Goal: Task Accomplishment & Management: Use online tool/utility

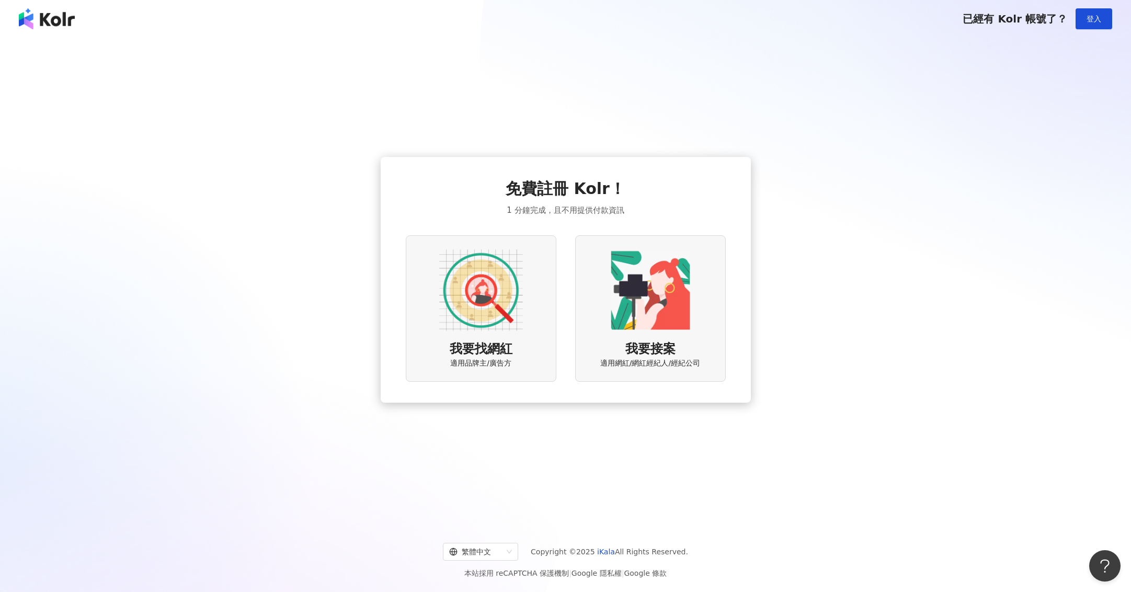
click at [476, 345] on span "我要找網紅" at bounding box center [481, 349] width 63 height 18
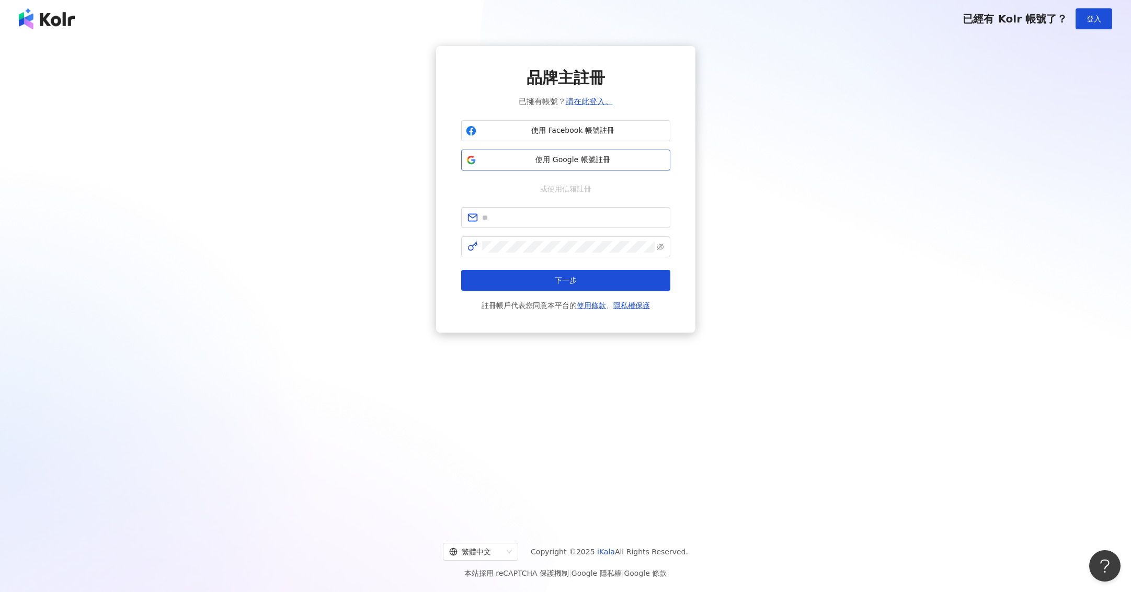
click at [586, 159] on span "使用 Google 帳號註冊" at bounding box center [572, 160] width 185 height 10
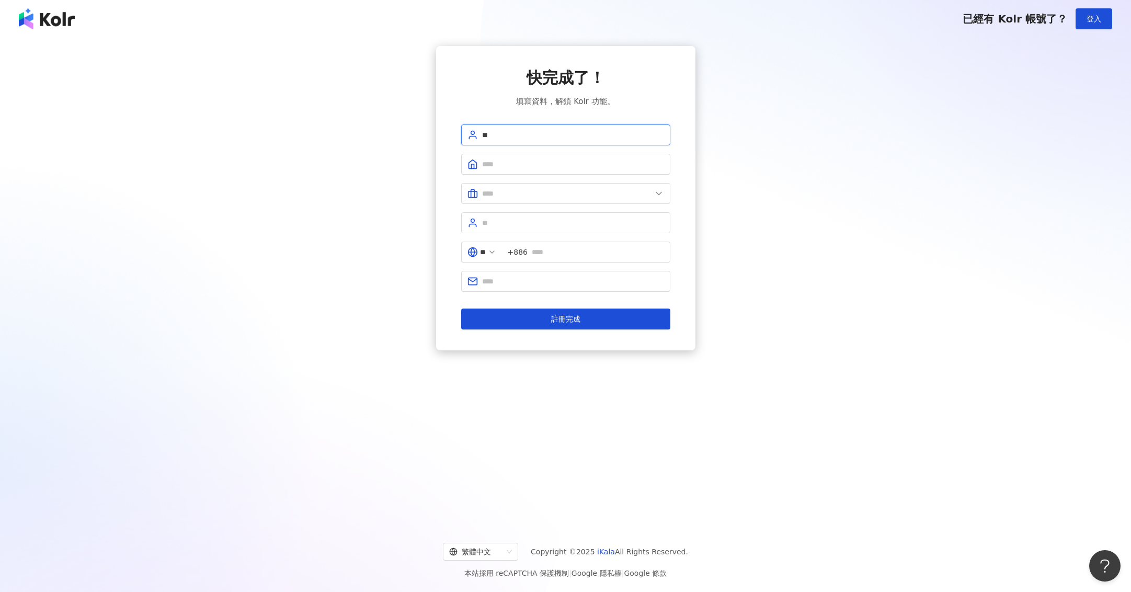
type input "*"
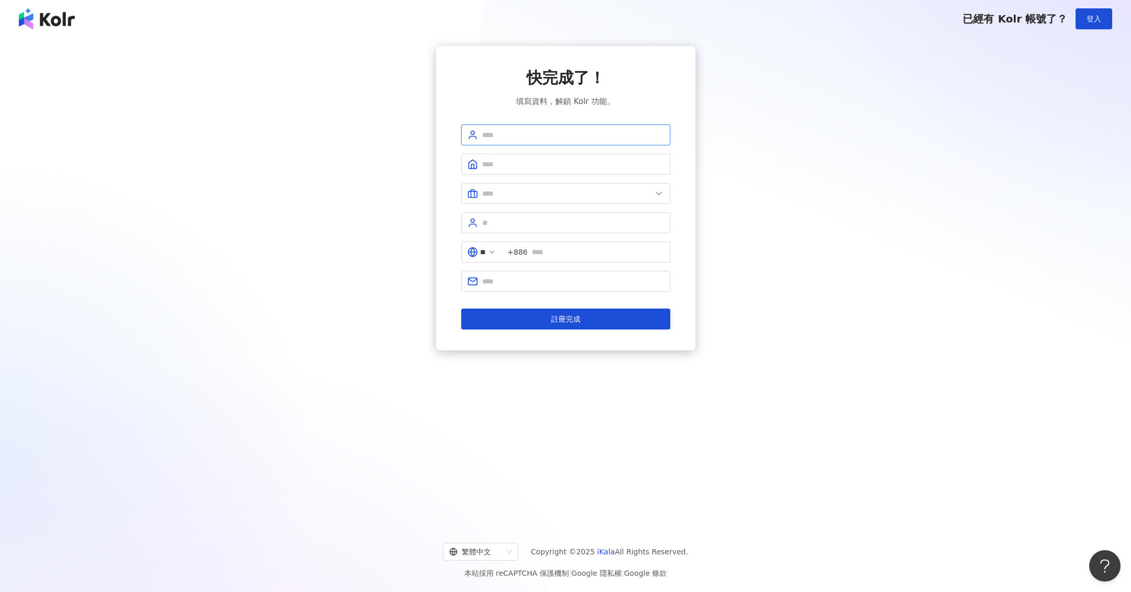
type input "*"
type input "*****"
type input "*"
type input "**********"
click at [522, 192] on input "text" at bounding box center [566, 194] width 169 height 12
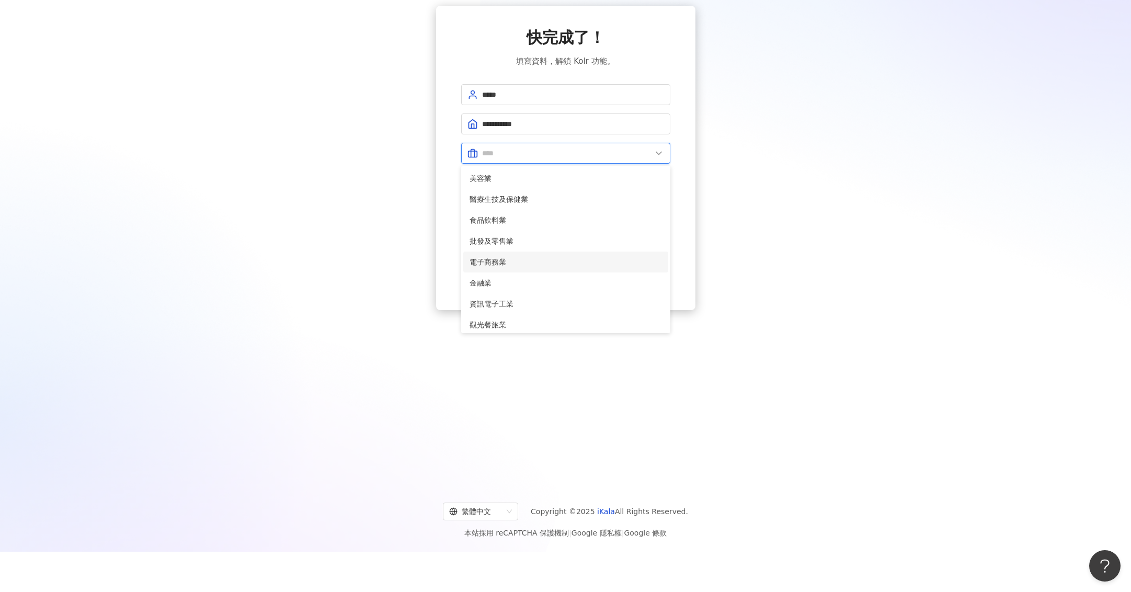
scroll to position [40, 0]
click at [514, 239] on span "批發及零售業" at bounding box center [565, 241] width 192 height 12
type input "******"
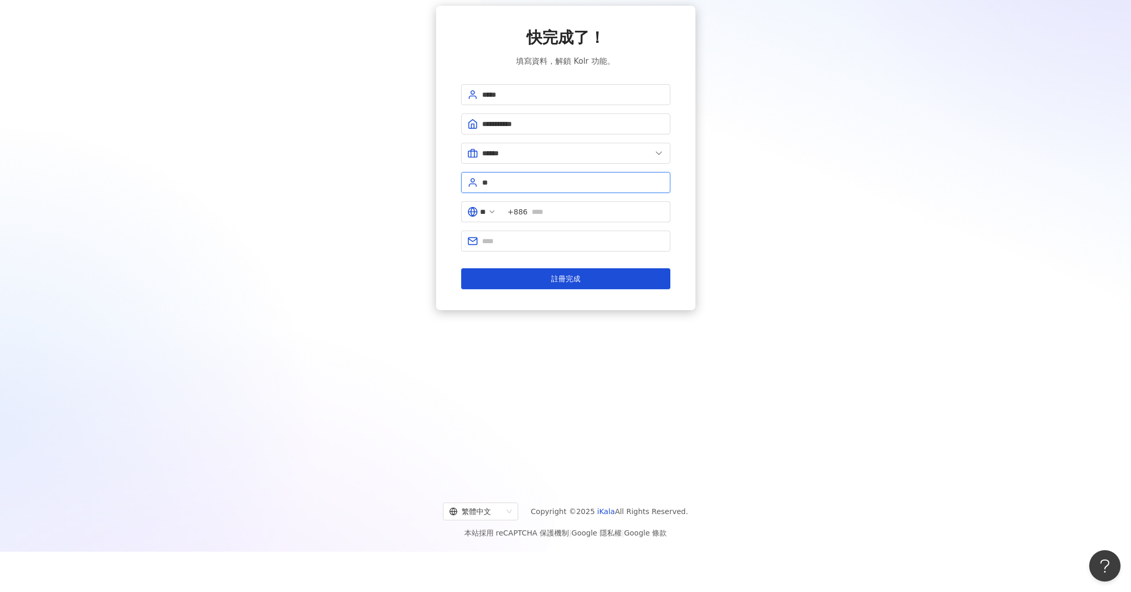
type input "*"
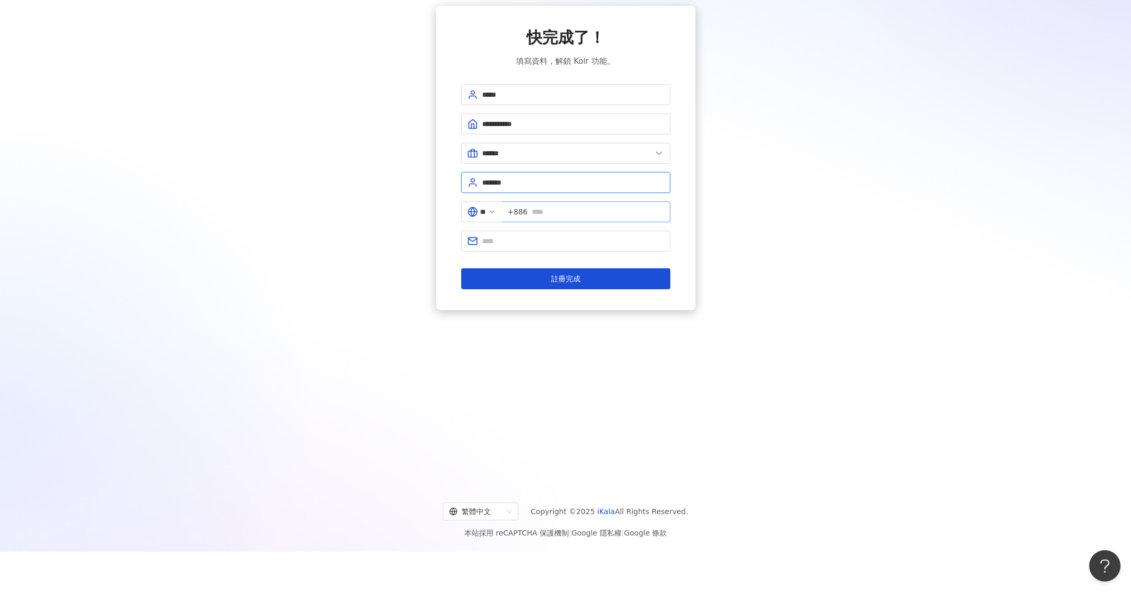
type input "*******"
click at [601, 204] on span "+886" at bounding box center [586, 211] width 168 height 21
click at [600, 212] on input "text" at bounding box center [598, 212] width 132 height 12
type input "**********"
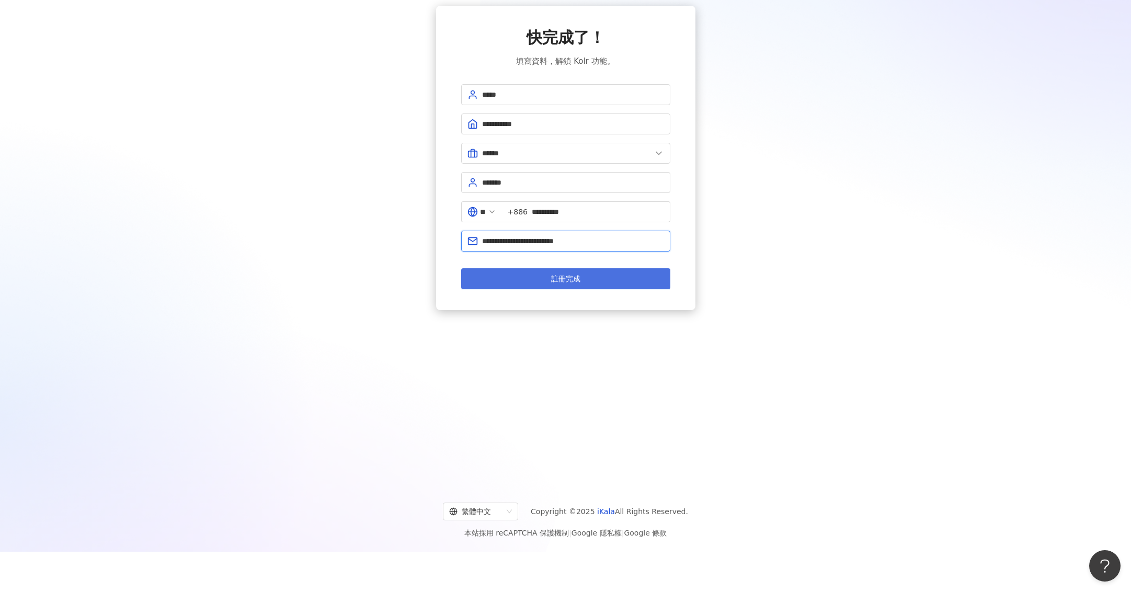
type input "**********"
click at [537, 279] on button "註冊完成" at bounding box center [565, 278] width 209 height 21
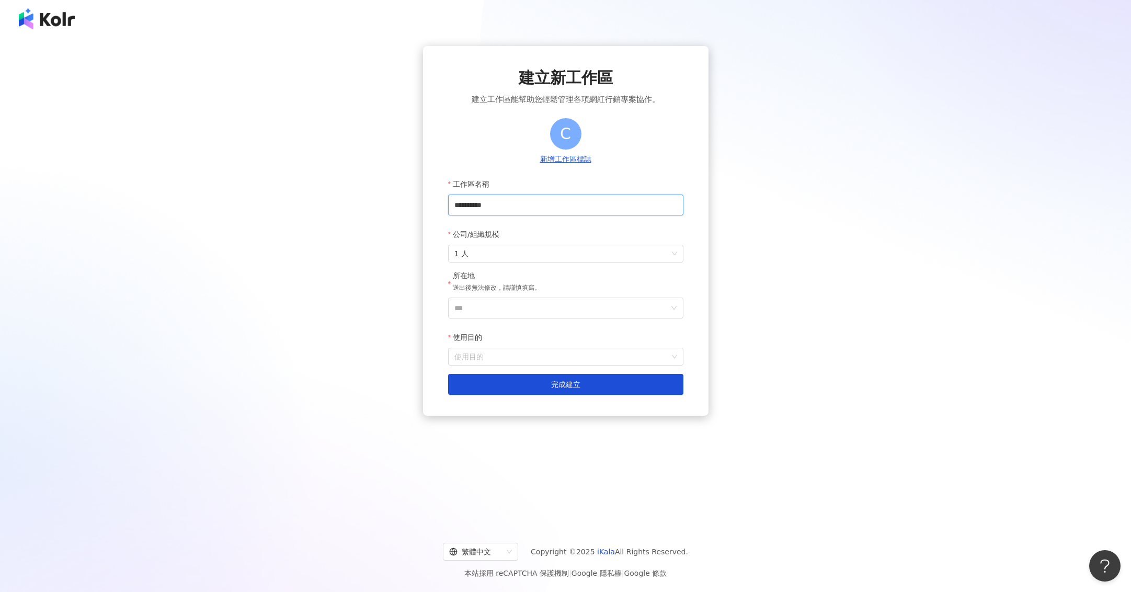
click at [524, 209] on input "**********" at bounding box center [565, 204] width 235 height 21
drag, startPoint x: 525, startPoint y: 207, endPoint x: 396, endPoint y: 195, distance: 129.2
click at [396, 195] on div "**********" at bounding box center [566, 279] width 1106 height 467
type input "**********"
click at [655, 314] on input "***" at bounding box center [561, 308] width 214 height 20
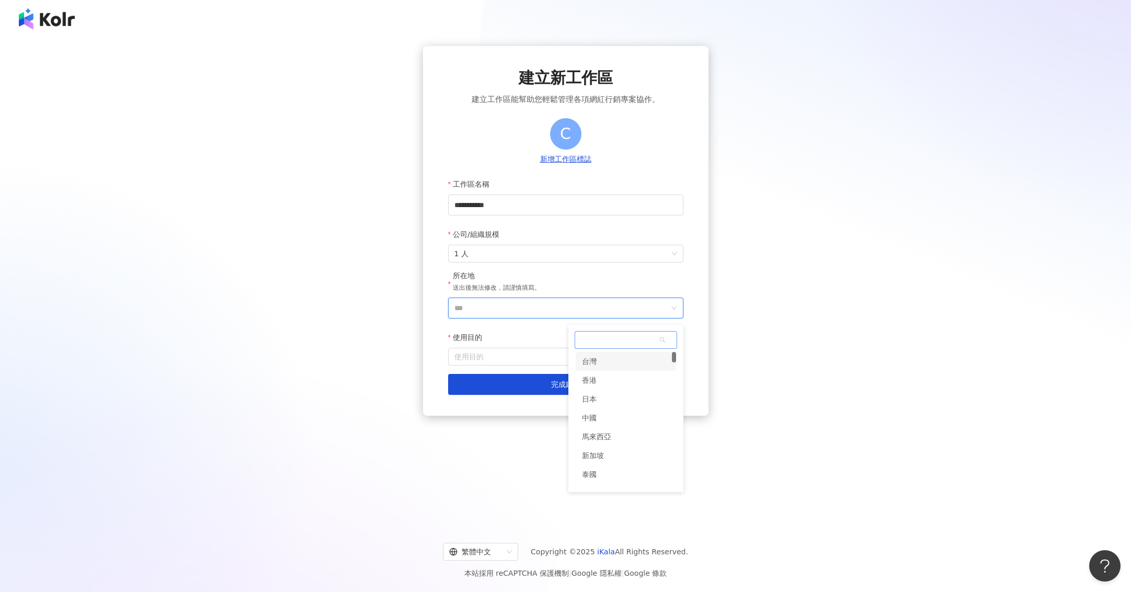
click at [625, 362] on div "台灣" at bounding box center [626, 361] width 100 height 19
click at [625, 362] on input "使用目的" at bounding box center [565, 356] width 223 height 17
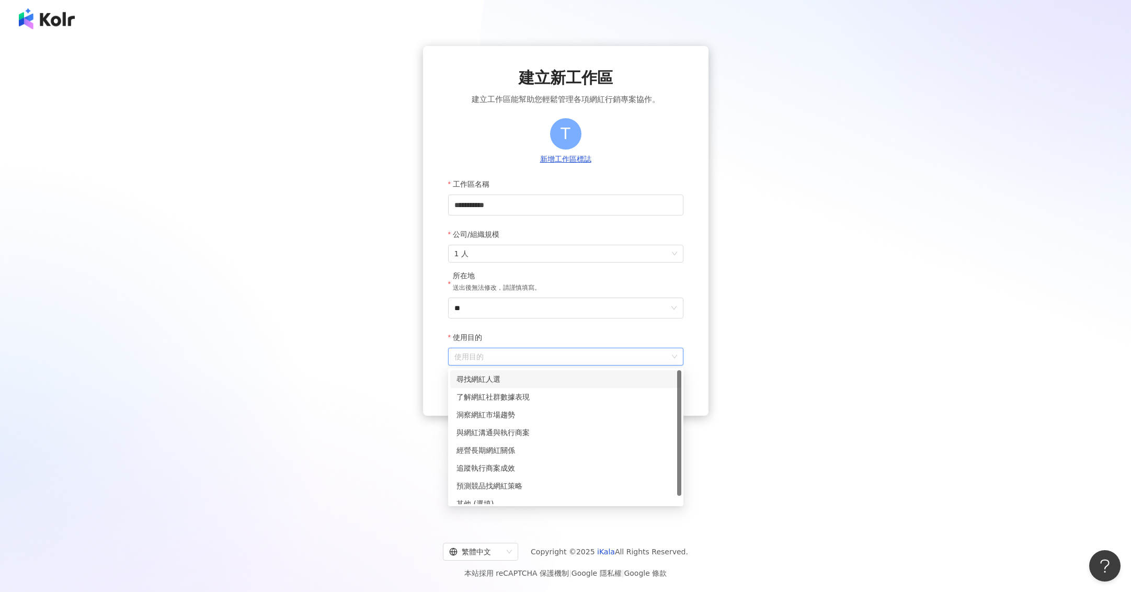
click at [473, 370] on div "尋找網紅人選" at bounding box center [565, 379] width 231 height 18
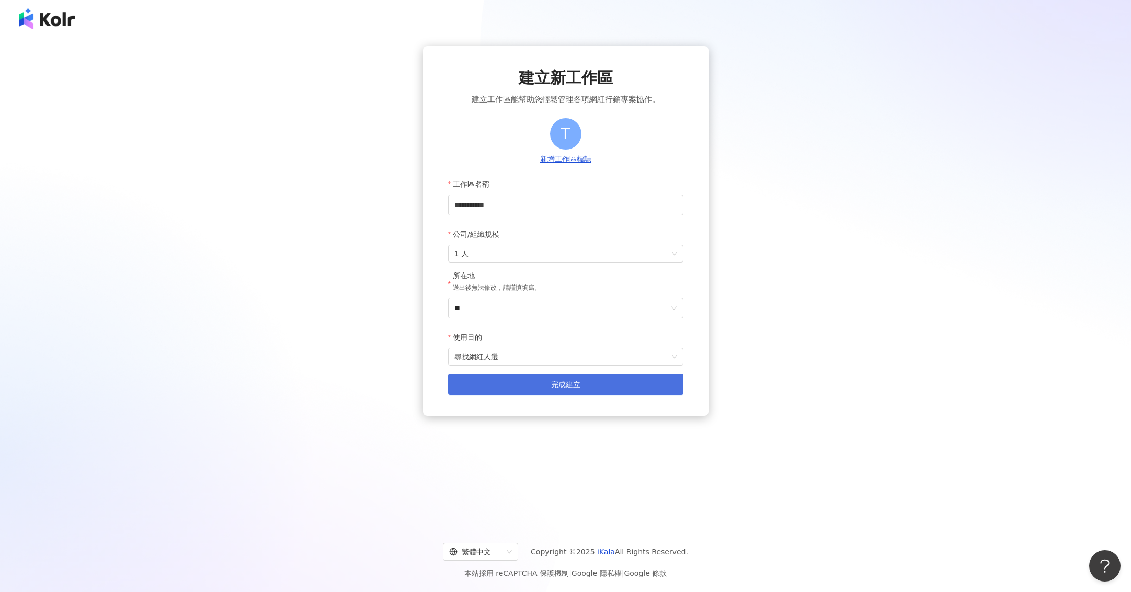
click at [531, 394] on button "完成建立" at bounding box center [565, 384] width 235 height 21
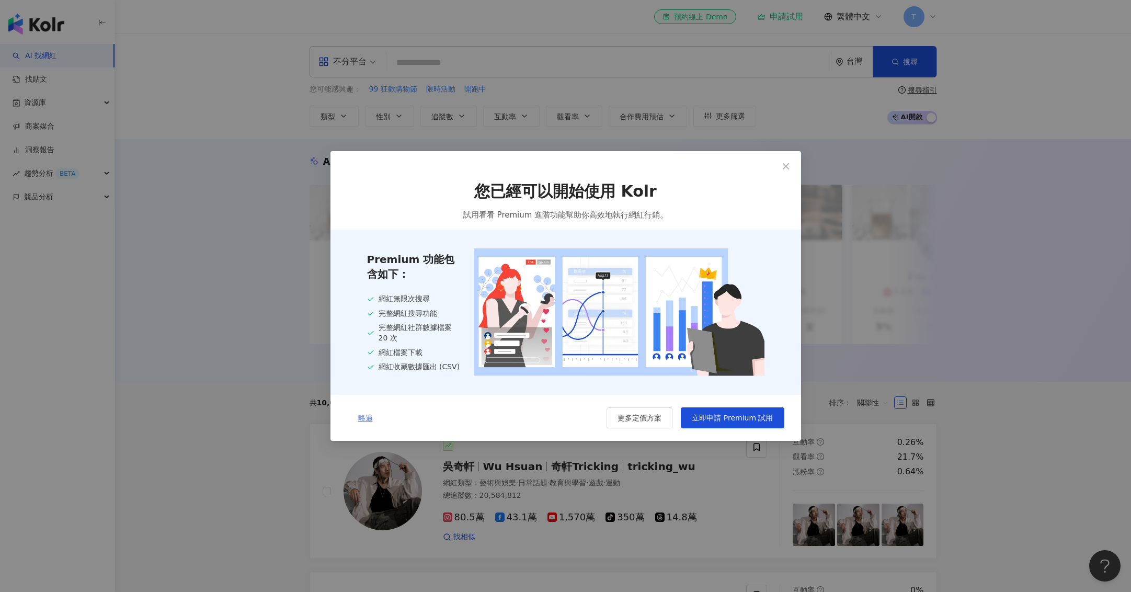
click at [365, 422] on span "略過" at bounding box center [365, 418] width 15 height 8
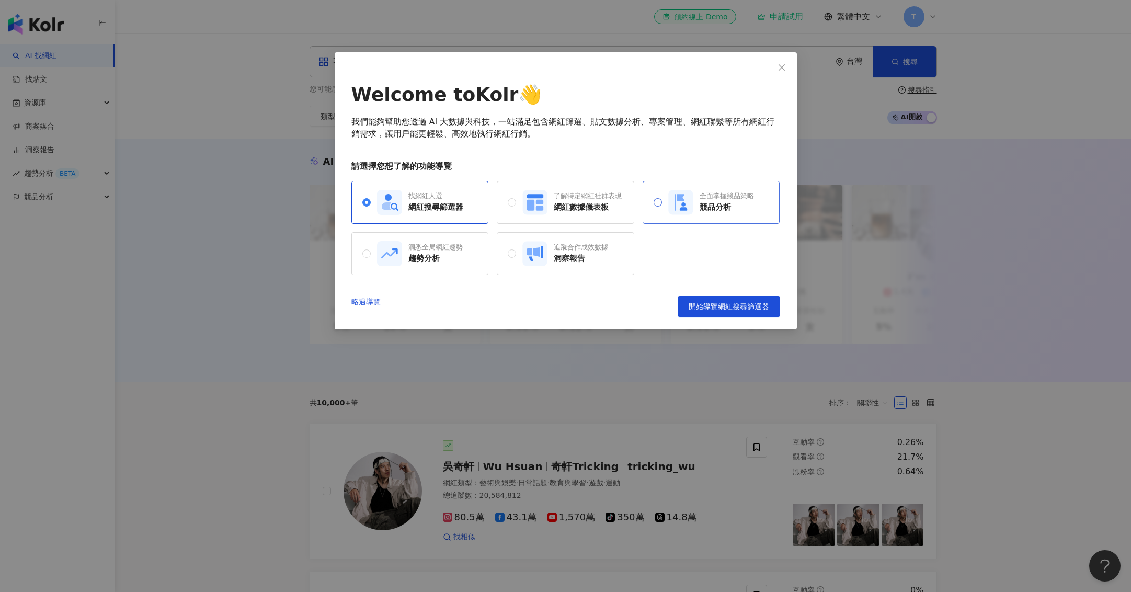
click at [665, 204] on span "全面掌握競品策略 競品分析" at bounding box center [708, 202] width 92 height 25
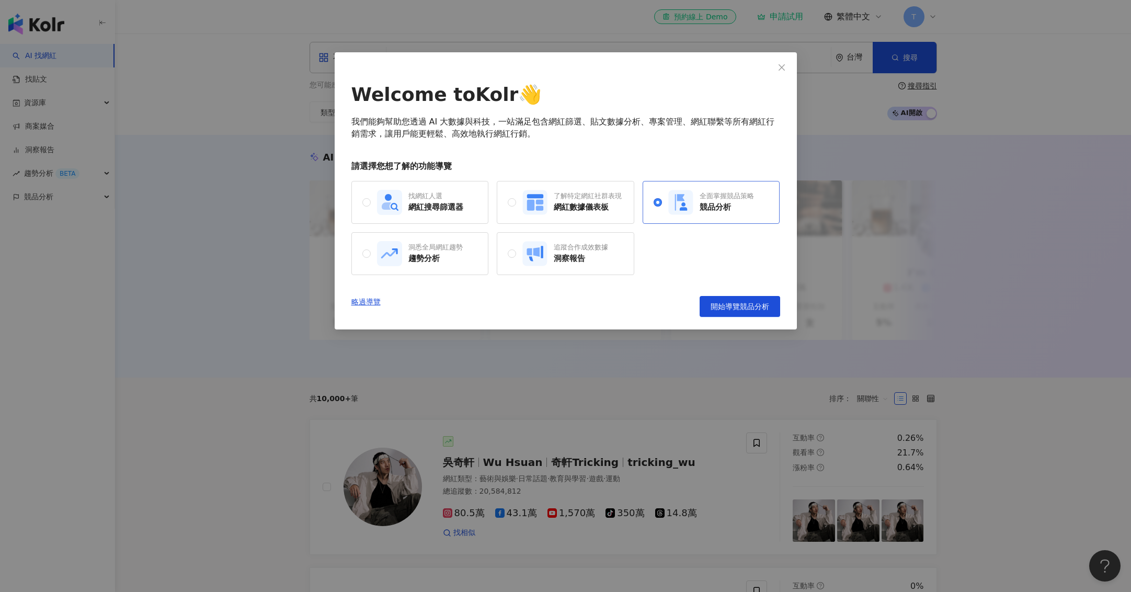
scroll to position [6, 0]
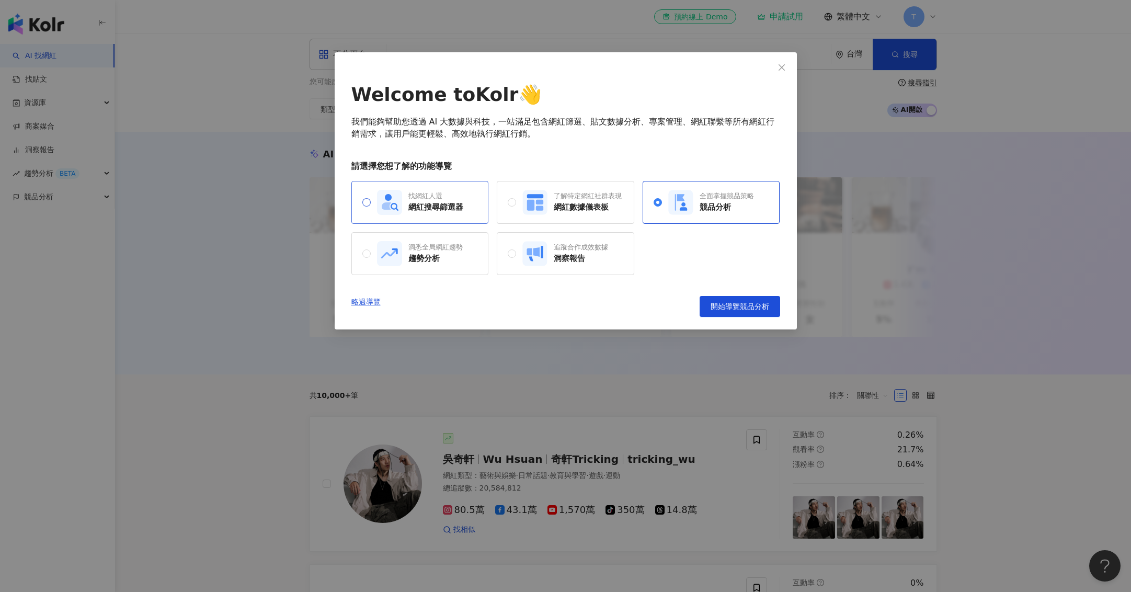
click at [409, 202] on div "網紅搜尋篩選器" at bounding box center [435, 207] width 55 height 11
click at [736, 209] on div "競品分析" at bounding box center [727, 207] width 54 height 11
click at [370, 186] on div "找網紅人選 網紅搜尋篩選器" at bounding box center [420, 202] width 138 height 43
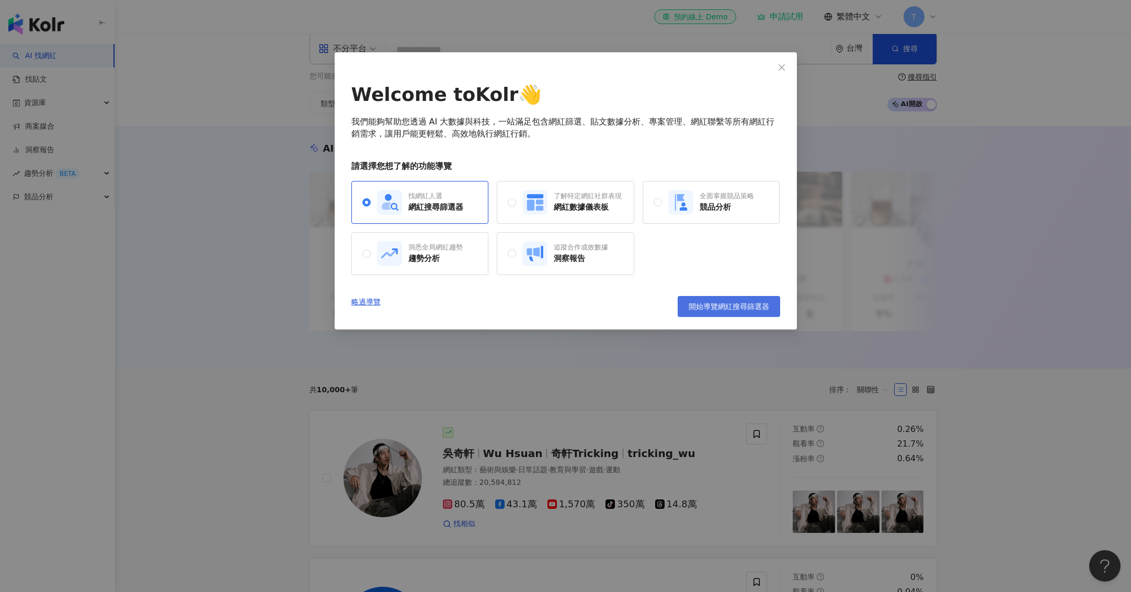
scroll to position [14, 0]
click at [734, 310] on button "開始導覽網紅搜尋篩選器" at bounding box center [729, 306] width 102 height 21
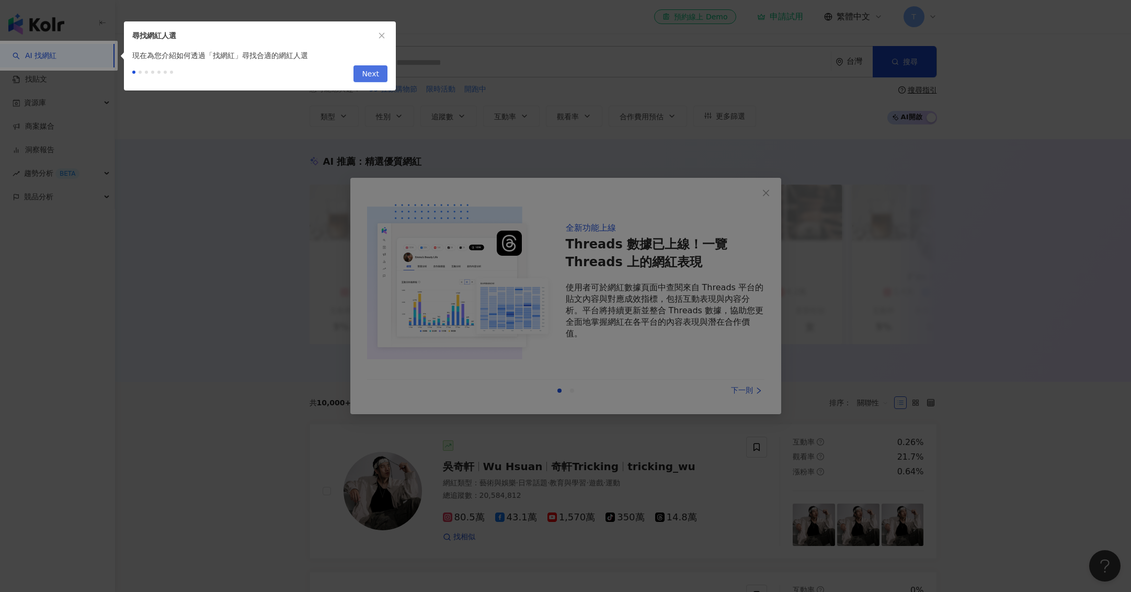
click at [376, 75] on span "Next" at bounding box center [370, 74] width 17 height 17
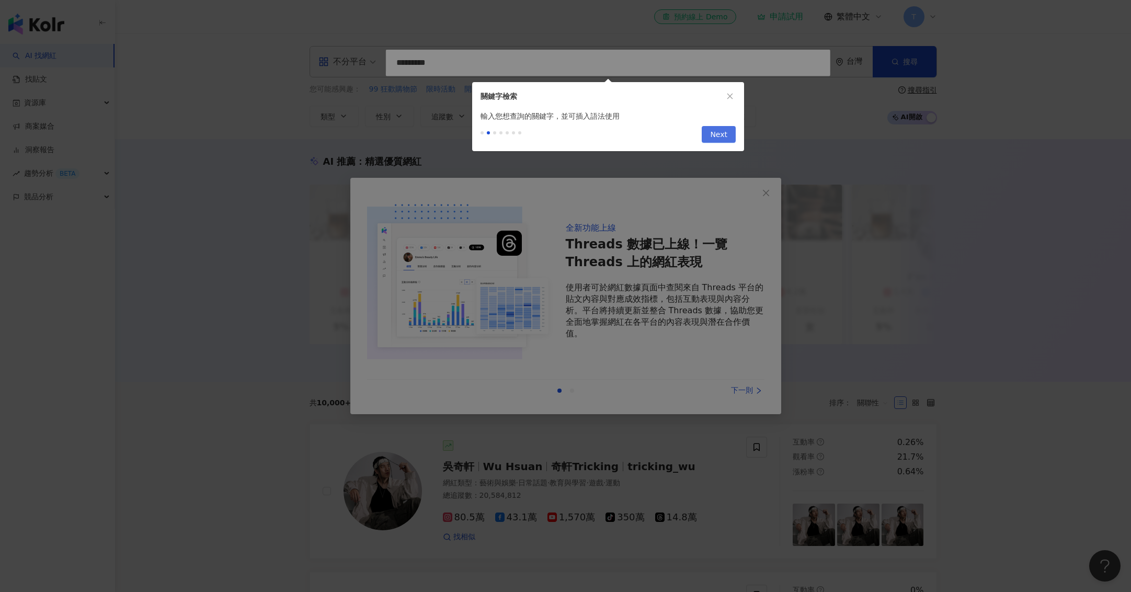
type input "*********"
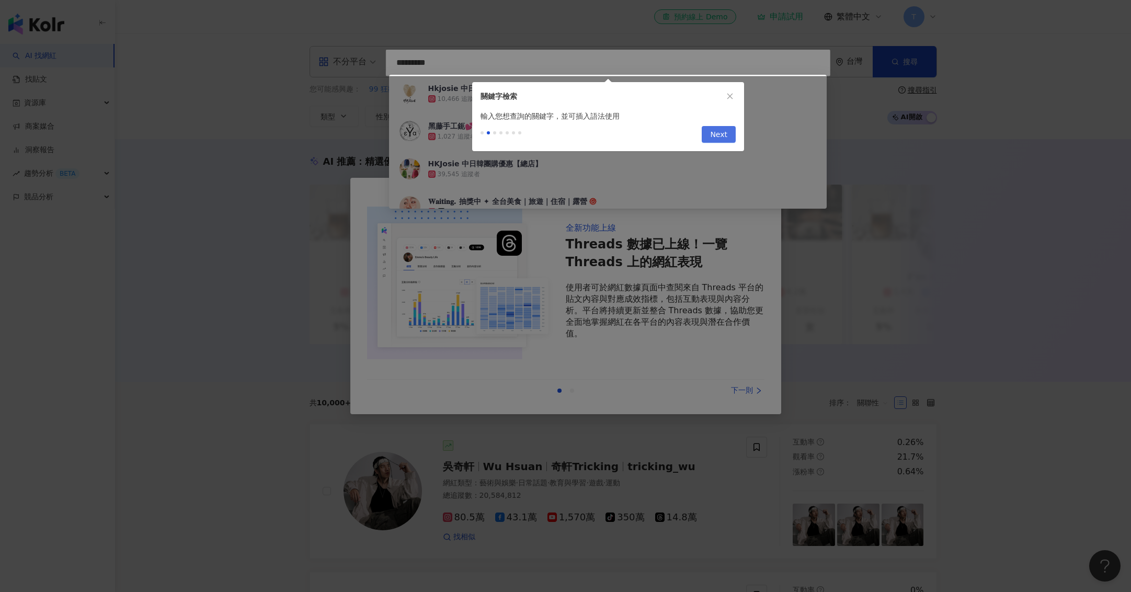
click at [716, 135] on span "Next" at bounding box center [718, 135] width 17 height 17
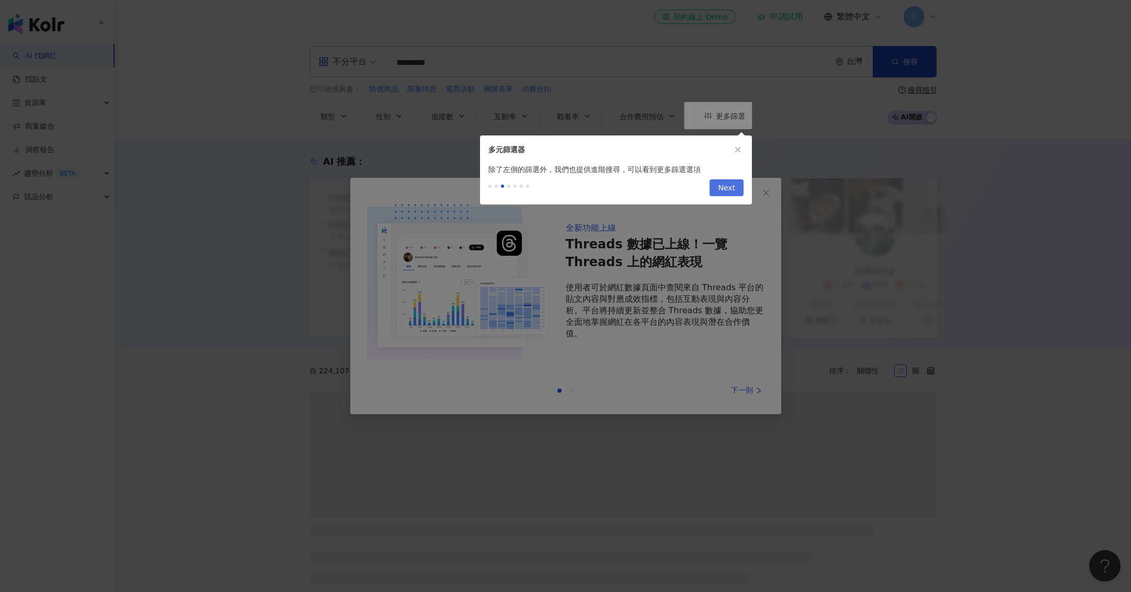
click at [722, 191] on span "Next" at bounding box center [726, 188] width 17 height 17
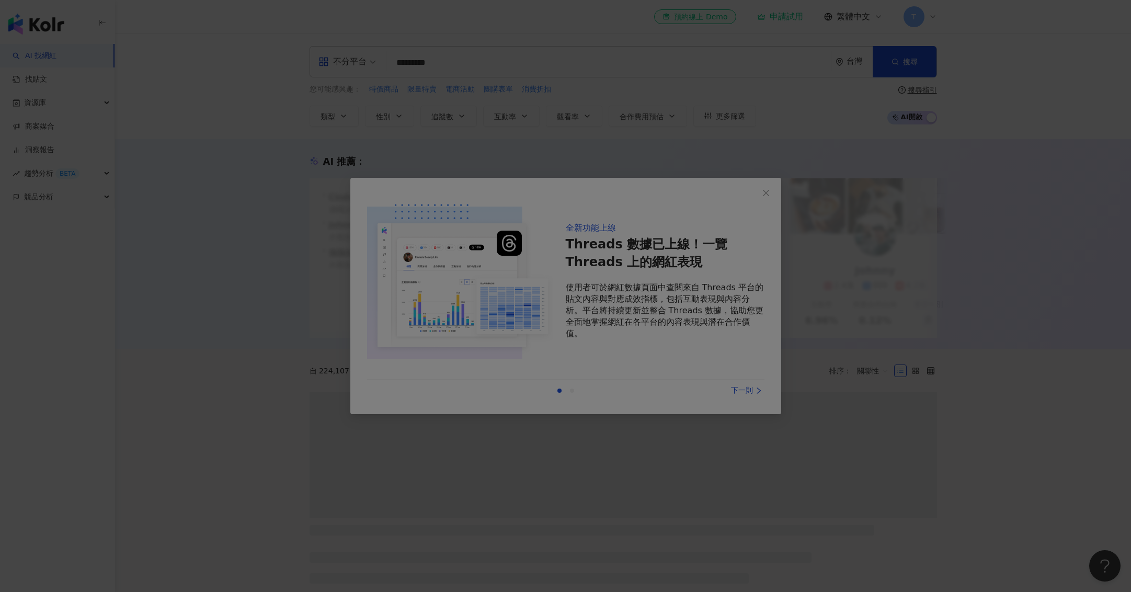
click at [667, 247] on div at bounding box center [565, 296] width 1131 height 592
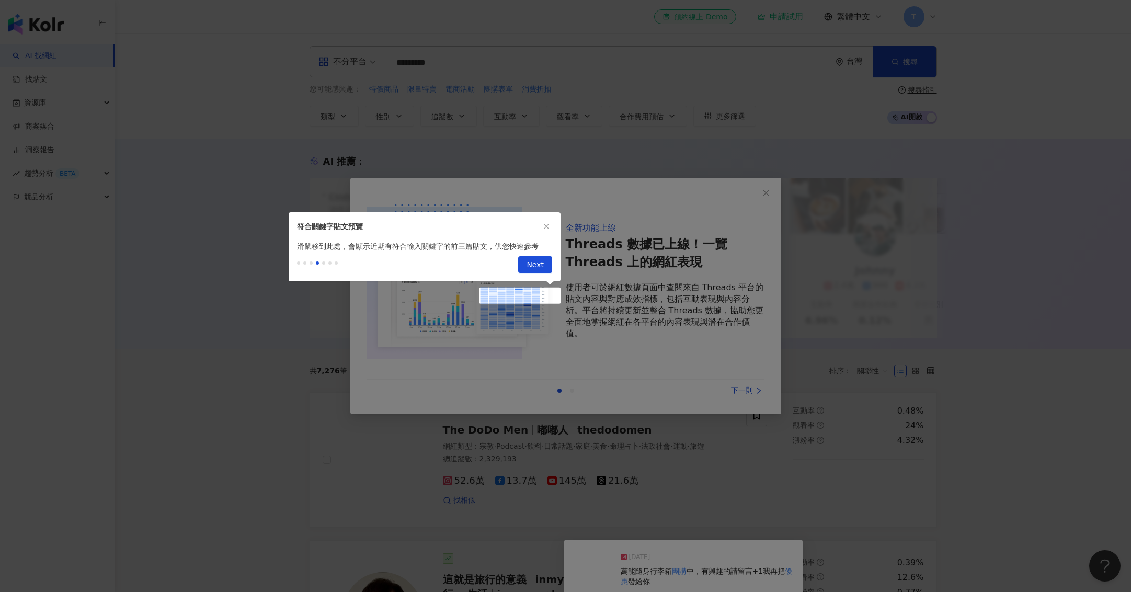
click at [766, 194] on div at bounding box center [565, 296] width 1131 height 592
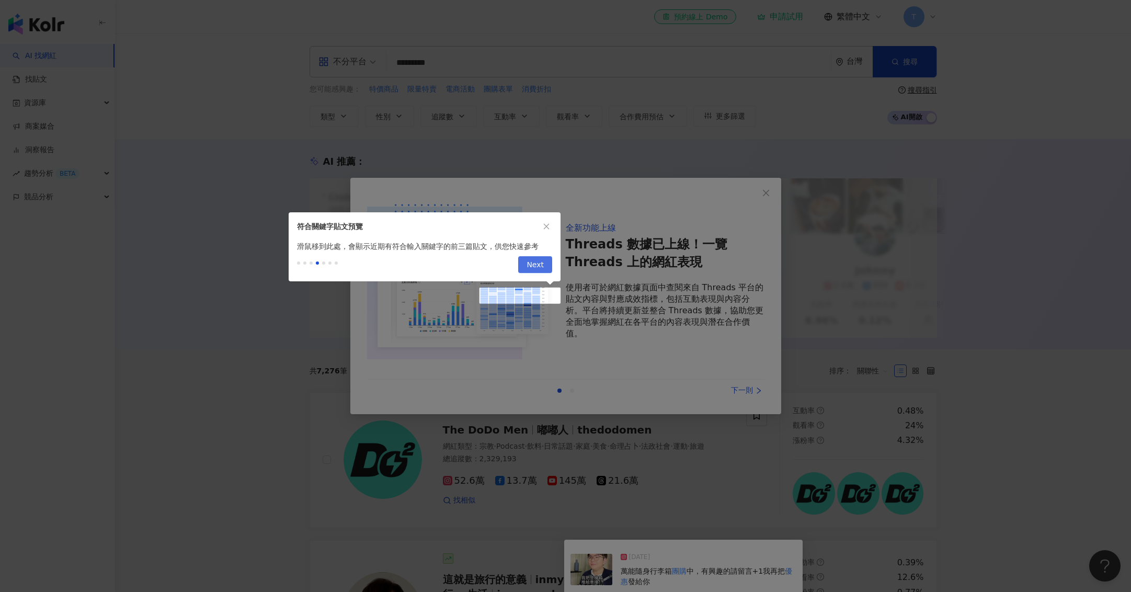
click at [545, 268] on button "Next" at bounding box center [535, 264] width 34 height 17
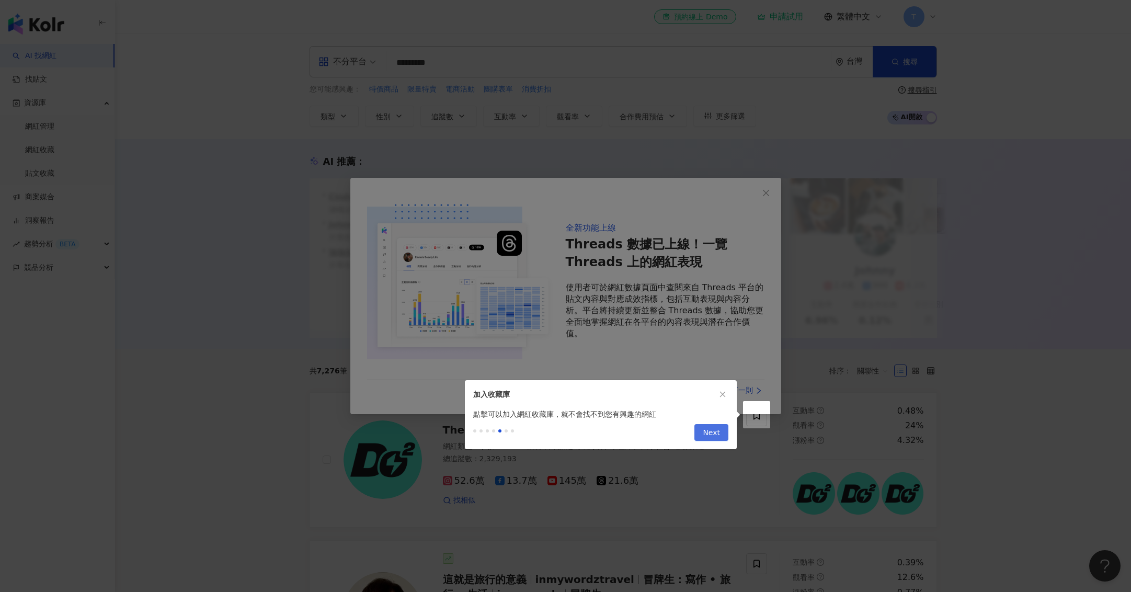
click at [712, 435] on span "Next" at bounding box center [711, 433] width 17 height 17
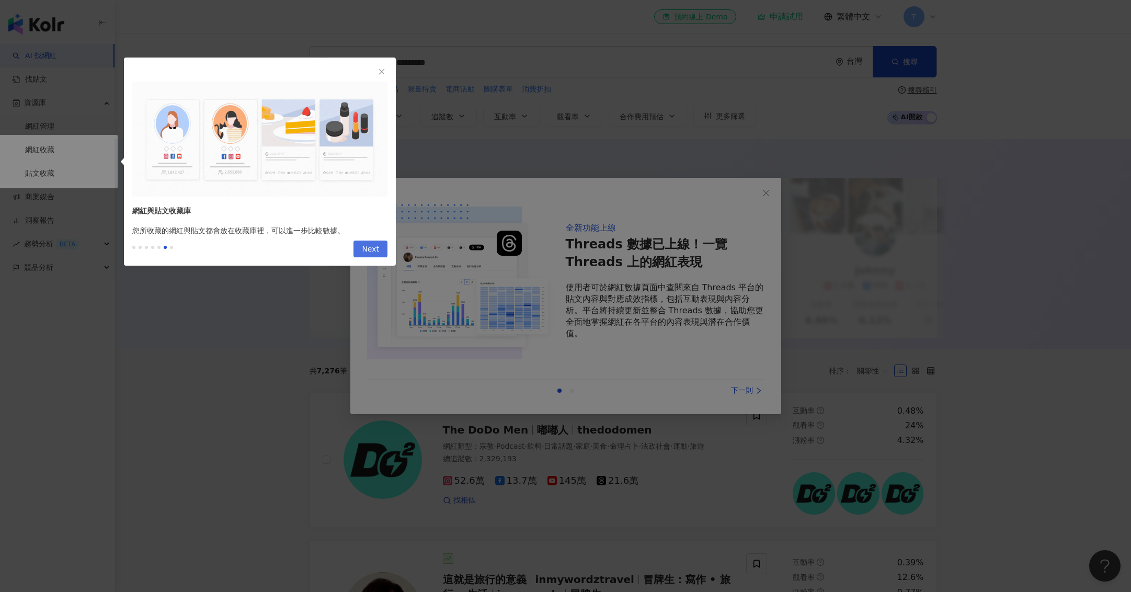
click at [375, 248] on span "Next" at bounding box center [370, 249] width 17 height 17
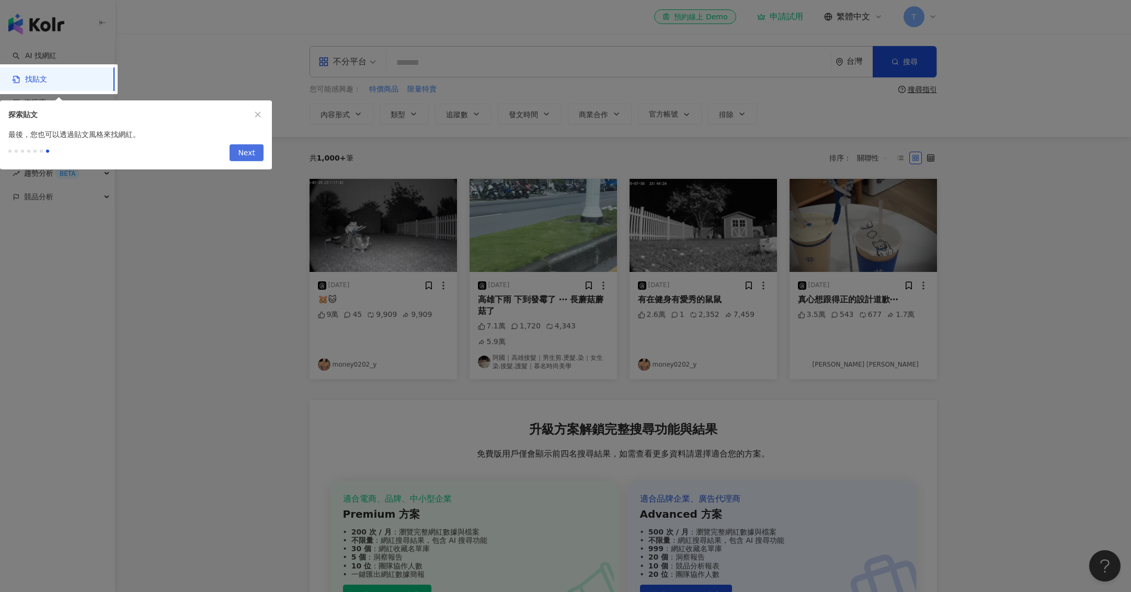
click at [244, 154] on span "Next" at bounding box center [246, 153] width 17 height 17
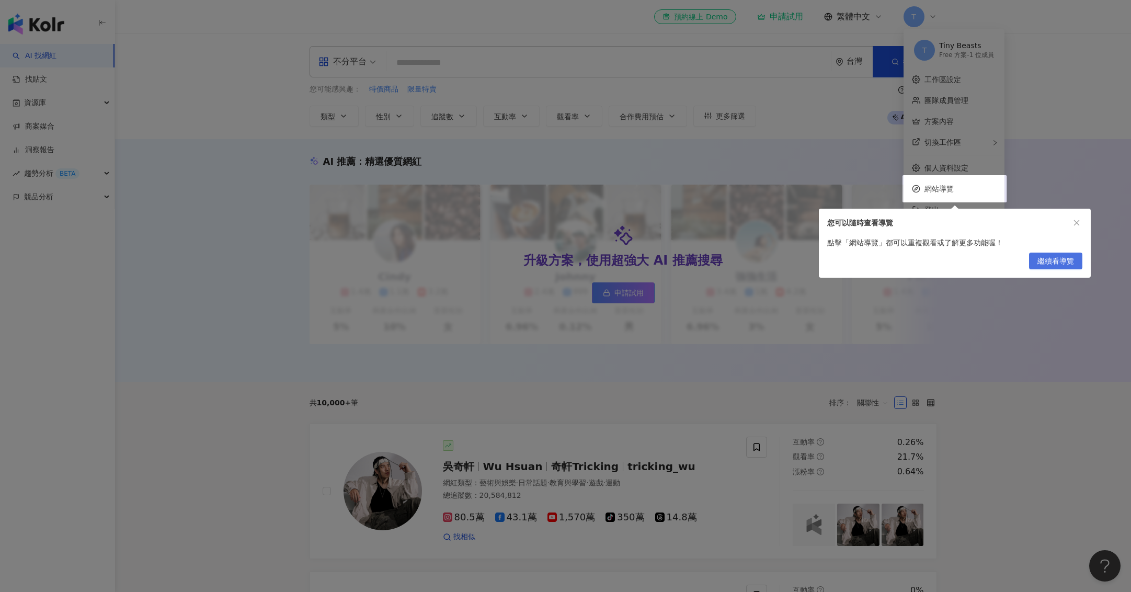
click at [1069, 259] on span "繼續看導覽" at bounding box center [1055, 261] width 37 height 17
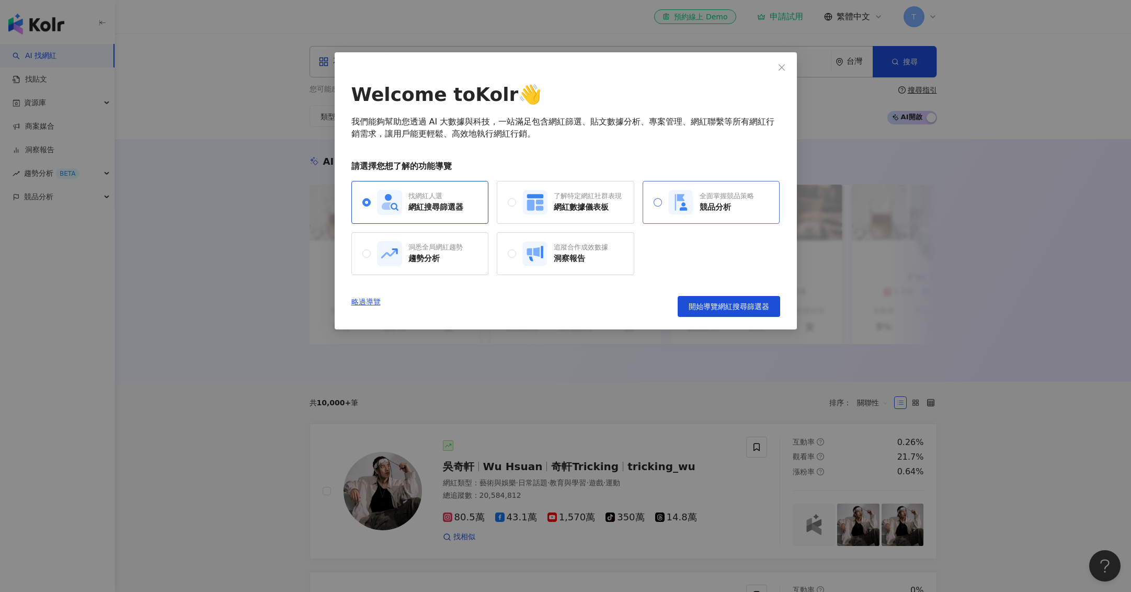
click at [712, 213] on div "全面掌握競品策略 競品分析" at bounding box center [711, 202] width 86 height 25
click at [753, 303] on span "開始導覽競品分析" at bounding box center [740, 306] width 59 height 8
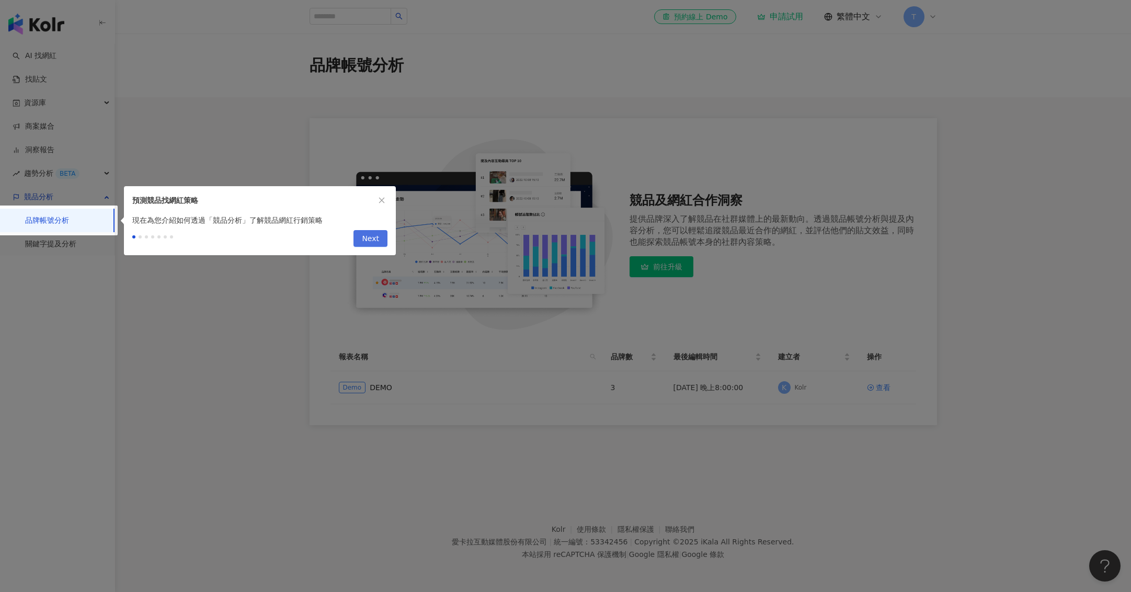
click at [370, 242] on span "Next" at bounding box center [370, 239] width 17 height 17
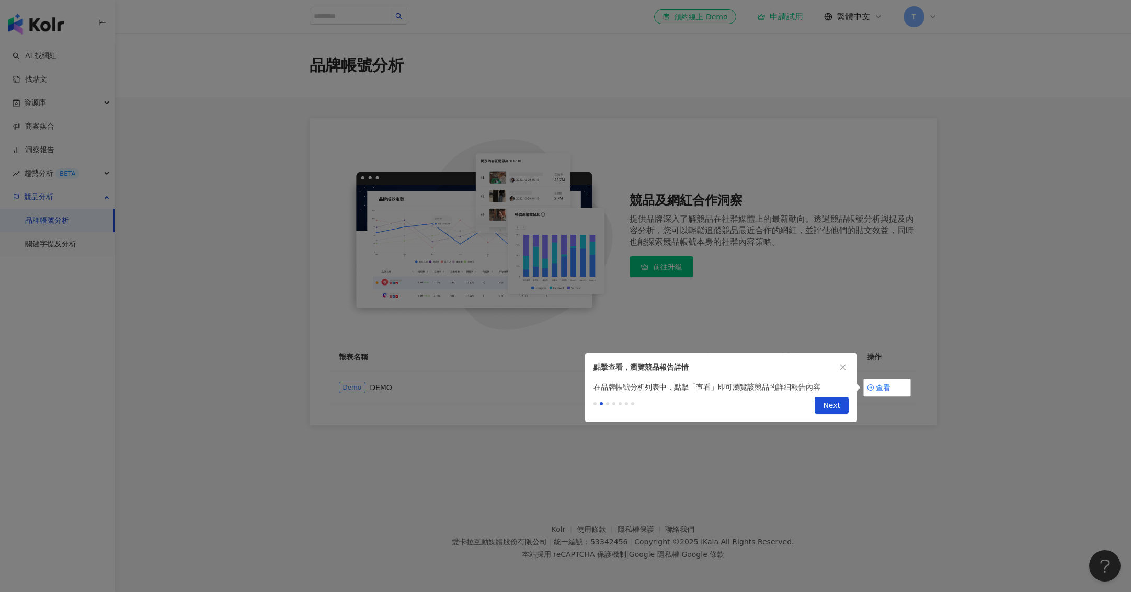
click at [812, 406] on div "Previous Next" at bounding box center [829, 405] width 38 height 17
click at [823, 406] on button "Next" at bounding box center [832, 405] width 34 height 17
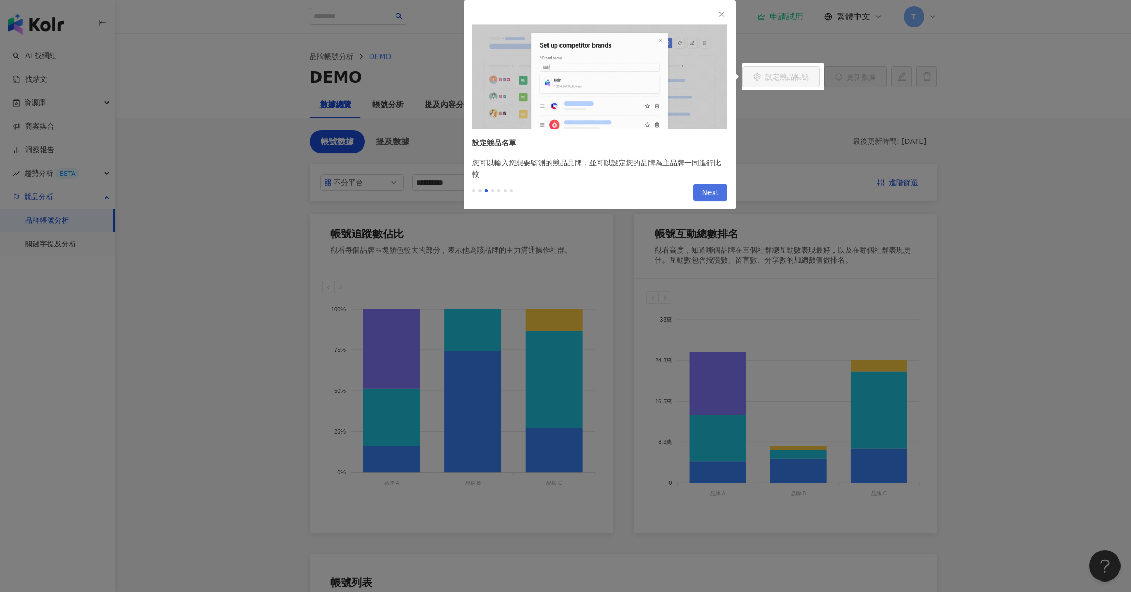
click at [704, 185] on span "Next" at bounding box center [710, 193] width 17 height 17
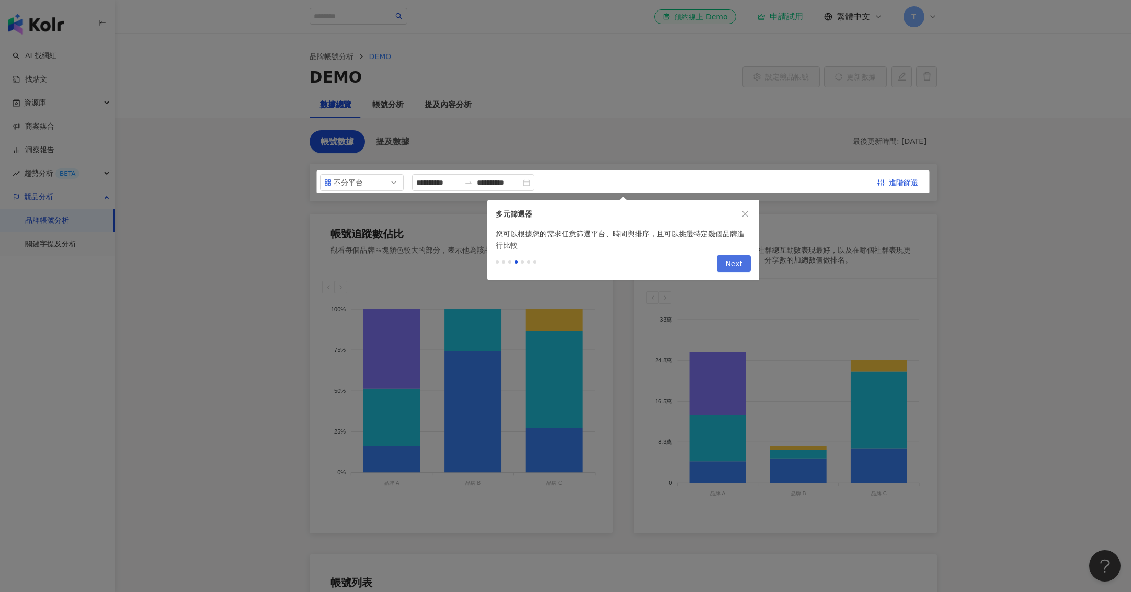
click at [730, 266] on span "Next" at bounding box center [733, 264] width 17 height 17
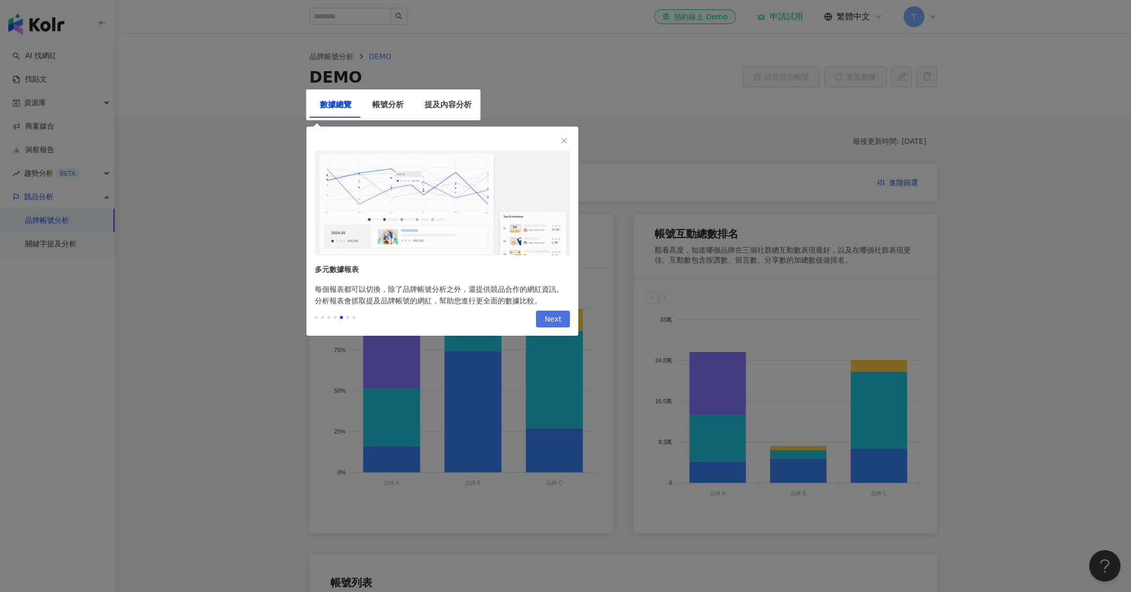
click at [552, 320] on span "Next" at bounding box center [552, 319] width 17 height 17
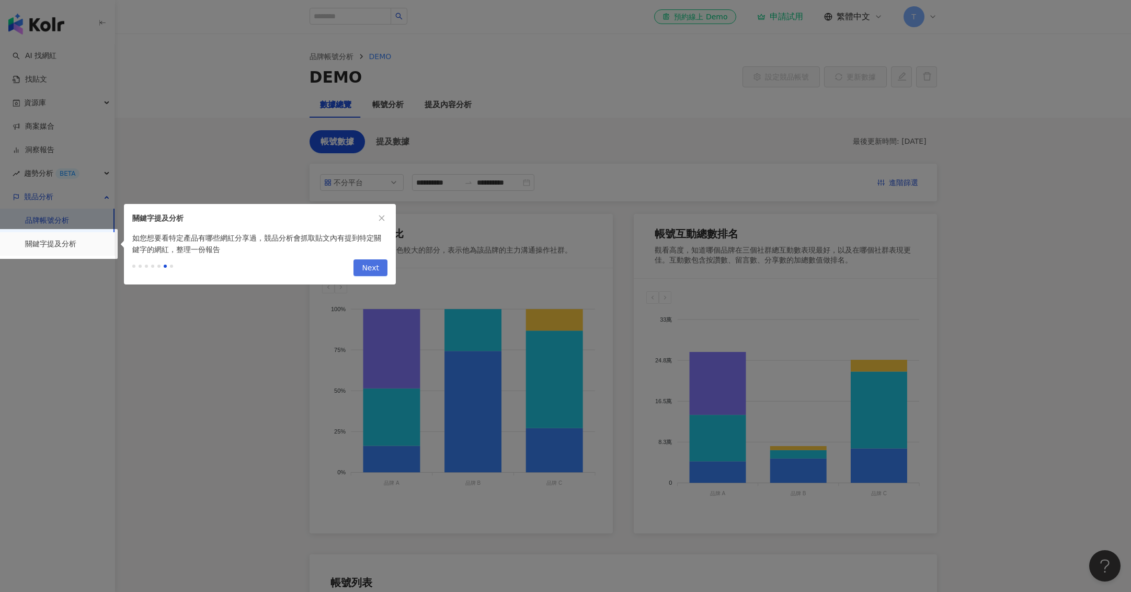
click at [373, 271] on span "Next" at bounding box center [370, 268] width 17 height 17
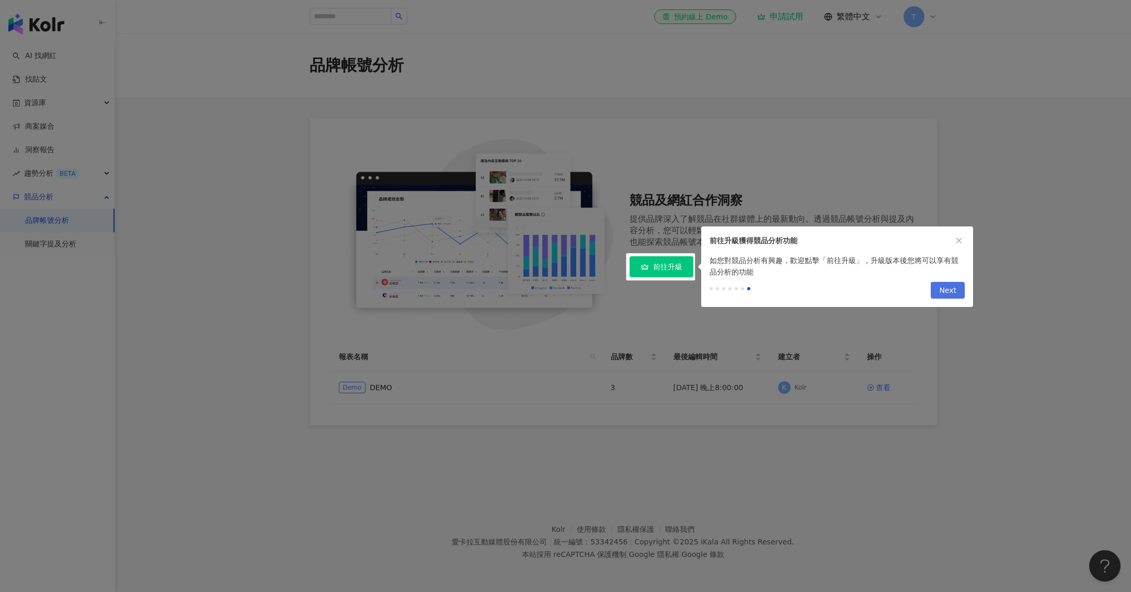
click at [962, 293] on button "Next" at bounding box center [948, 290] width 34 height 17
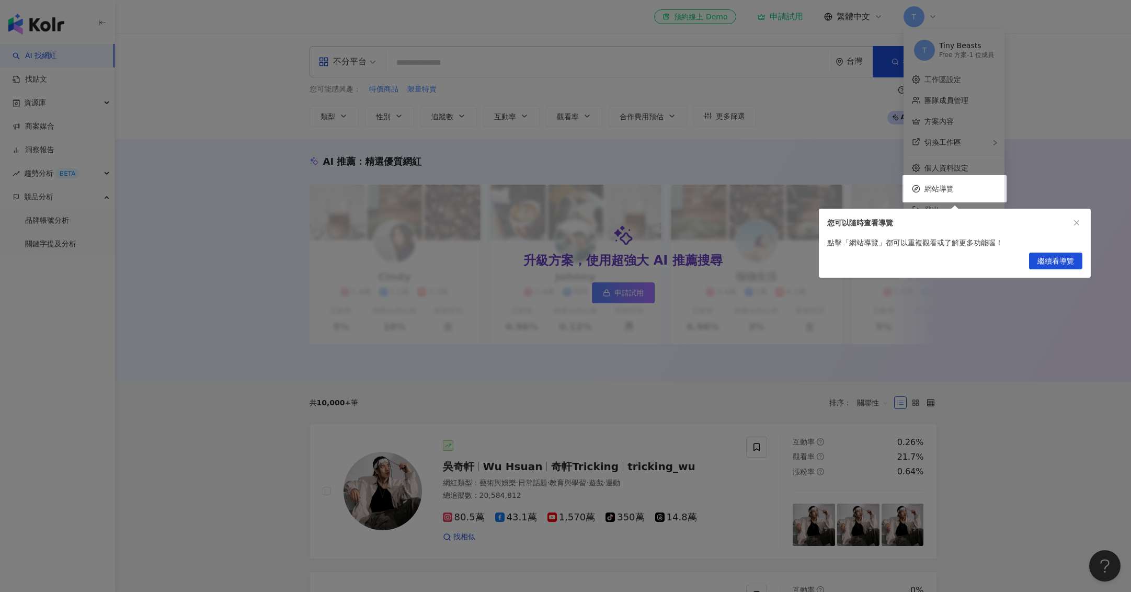
click at [1073, 212] on div "您可以隨時查看導覽" at bounding box center [955, 223] width 272 height 28
click at [1074, 221] on icon "close" at bounding box center [1077, 223] width 6 height 6
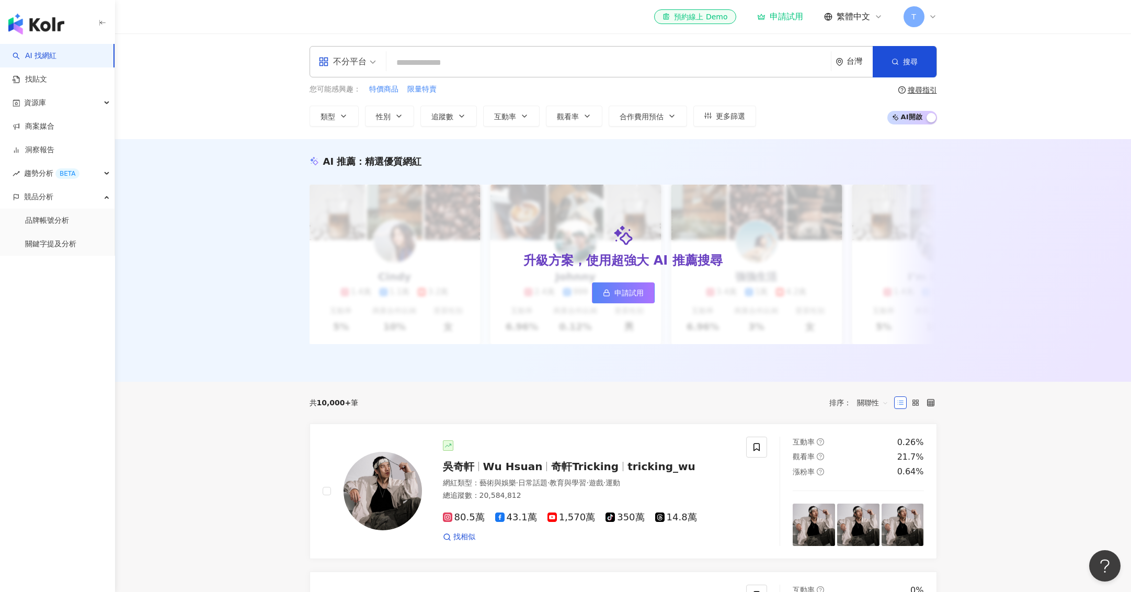
click at [49, 55] on link "AI 找網紅" at bounding box center [35, 56] width 44 height 10
click at [398, 112] on icon "button" at bounding box center [399, 116] width 8 height 8
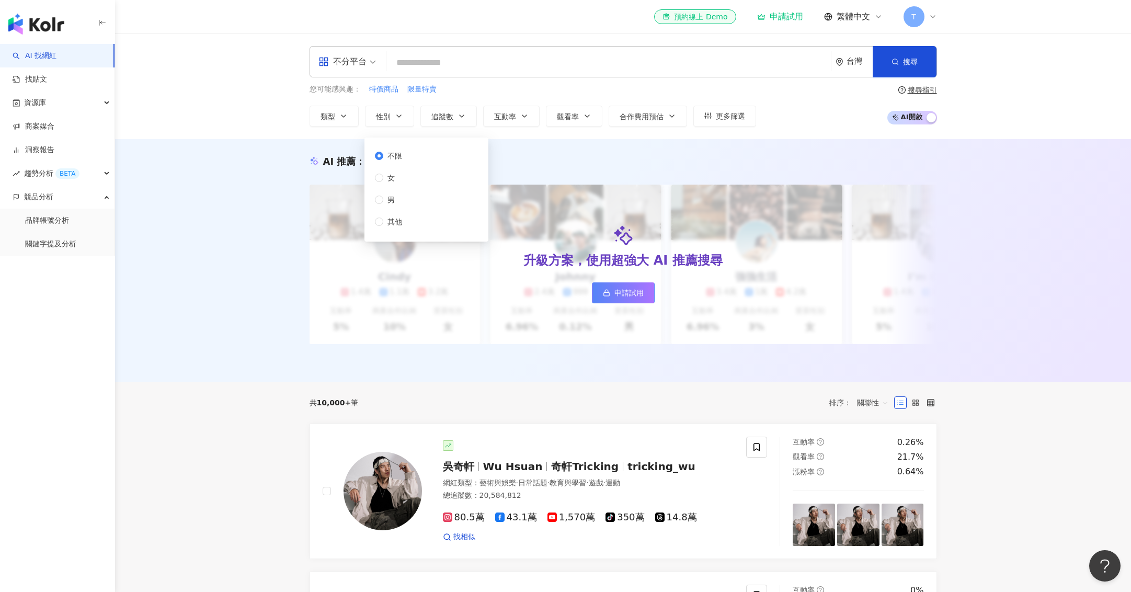
click at [408, 175] on div "不限 女 男 其他" at bounding box center [393, 188] width 36 height 77
click at [385, 175] on span "女" at bounding box center [391, 178] width 16 height 12
click at [394, 151] on span "不限" at bounding box center [394, 156] width 23 height 12
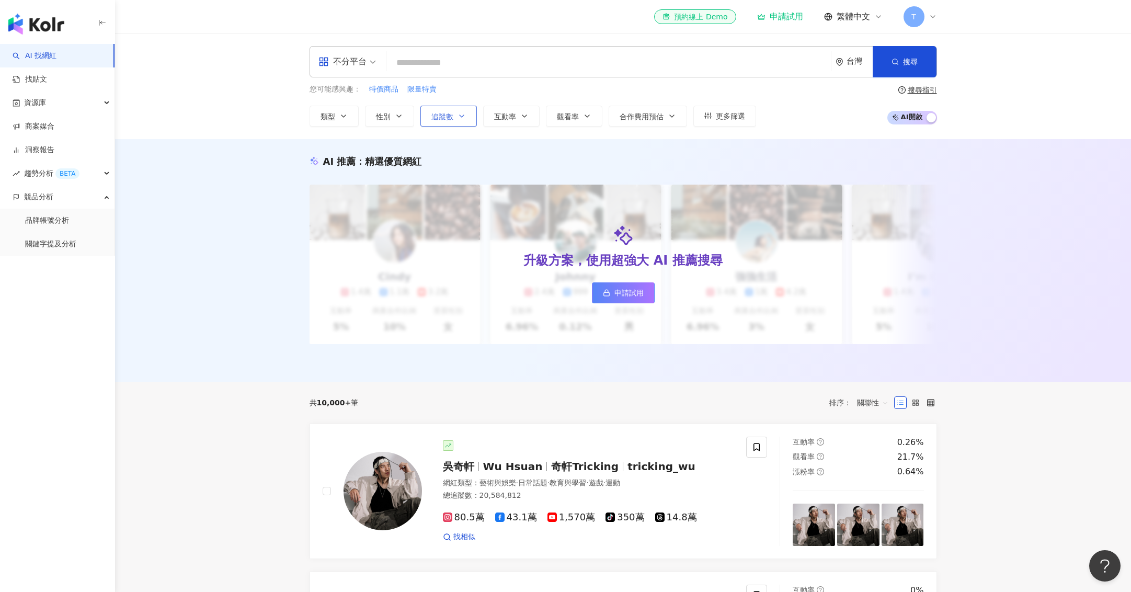
click at [455, 110] on button "追蹤數" at bounding box center [448, 116] width 56 height 21
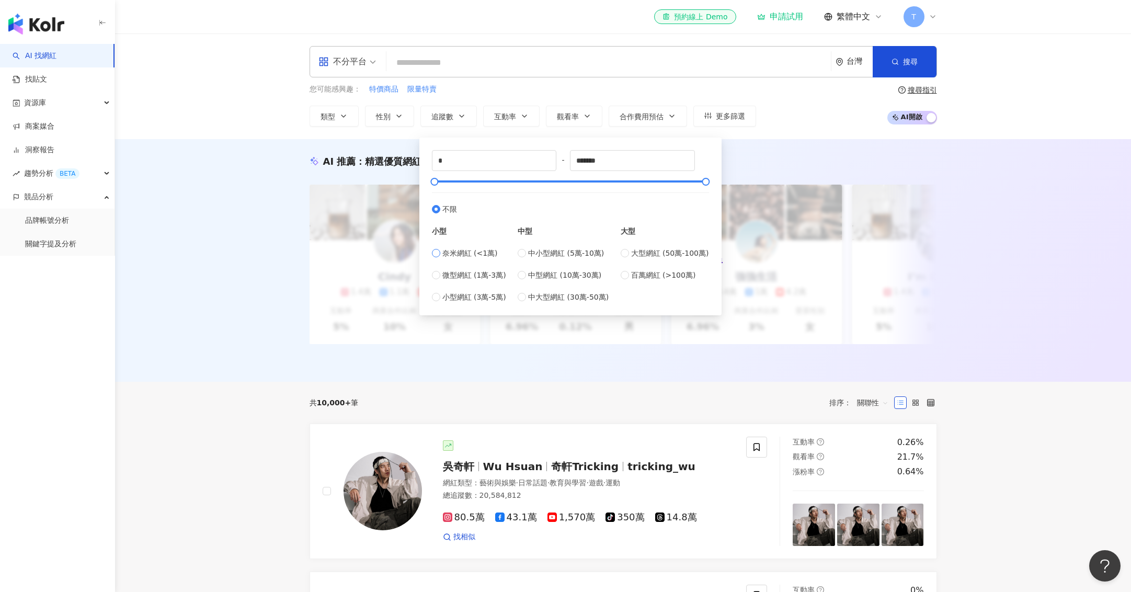
click at [471, 253] on span "奈米網紅 (<1萬)" at bounding box center [469, 253] width 55 height 12
type input "****"
click at [496, 91] on div "您可能感興趣： 特價商品 限量特賣" at bounding box center [533, 90] width 446 height 12
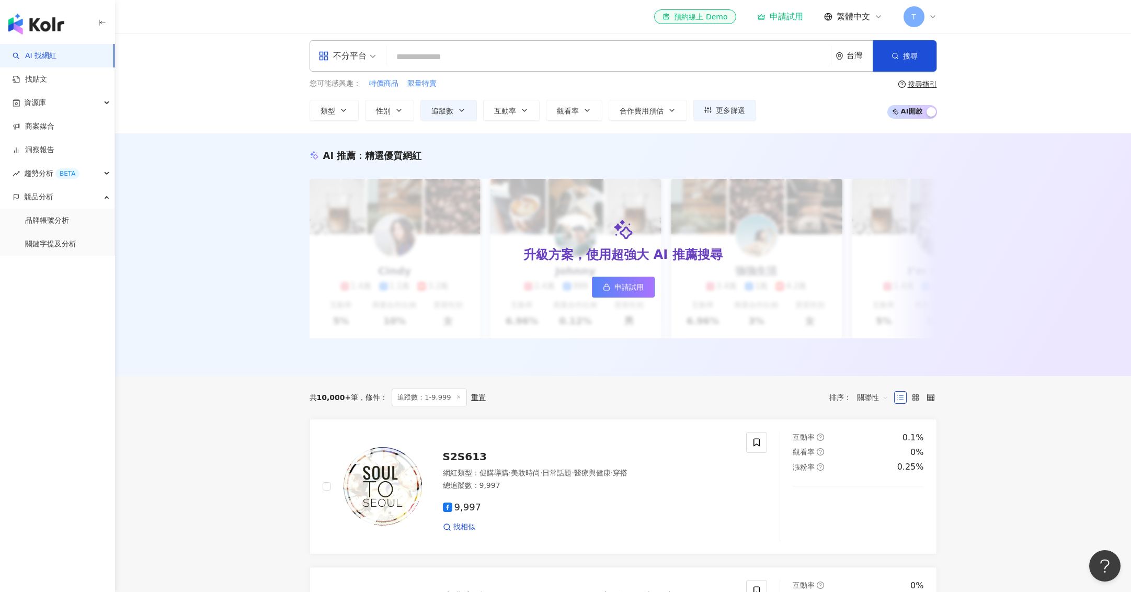
scroll to position [7, 0]
click at [343, 114] on button "類型" at bounding box center [334, 109] width 49 height 21
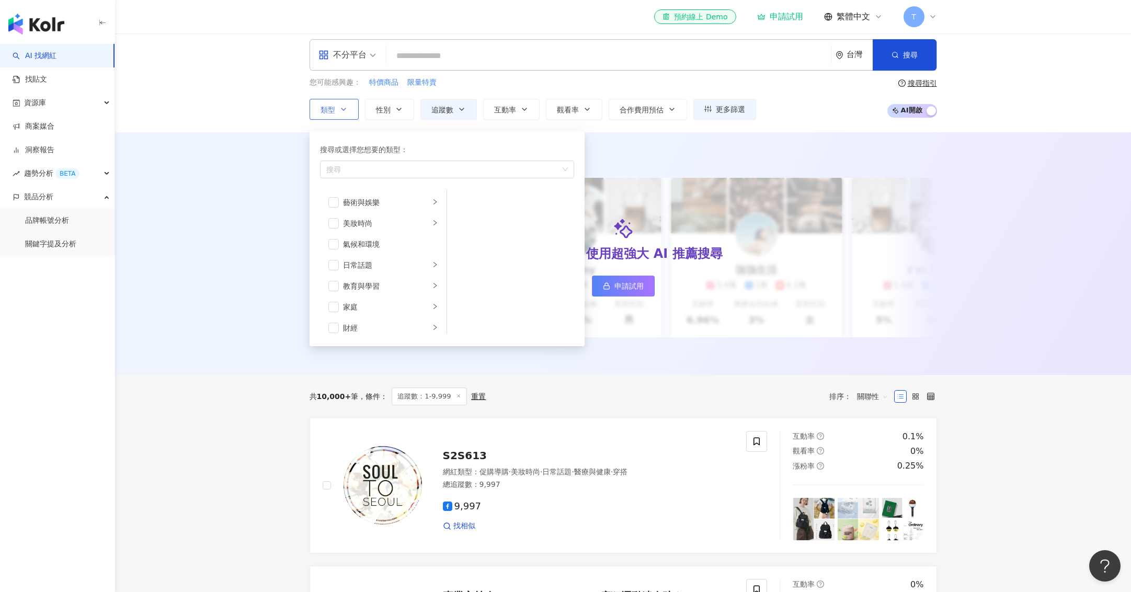
scroll to position [5, 0]
click at [374, 173] on div "button" at bounding box center [441, 171] width 239 height 8
type input "*"
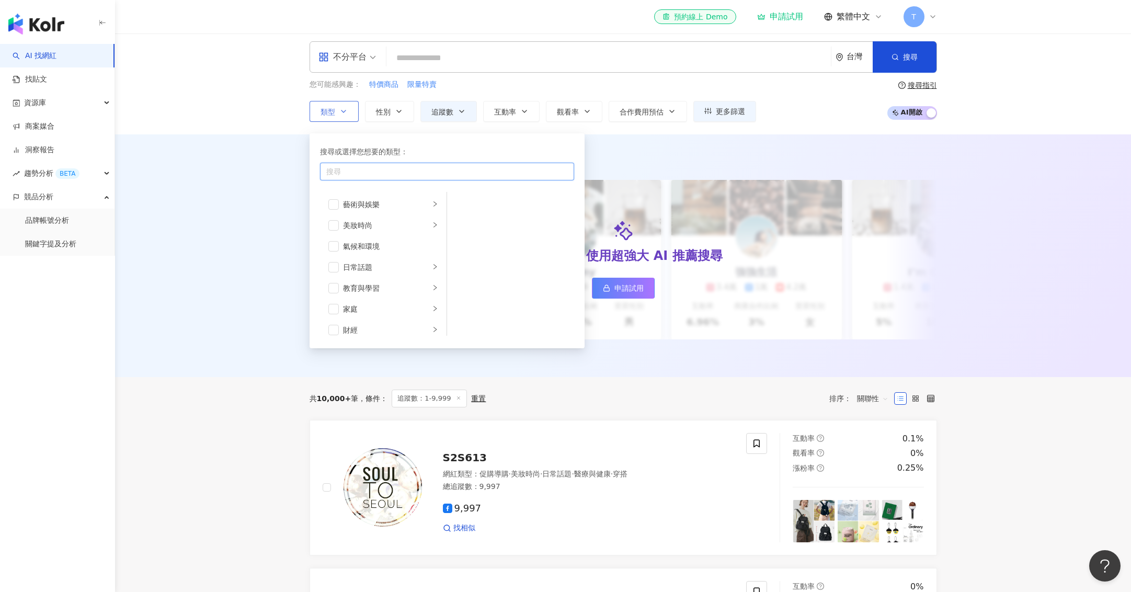
type input "*"
click at [431, 308] on li "家庭" at bounding box center [383, 309] width 122 height 21
click at [463, 205] on span "button" at bounding box center [460, 204] width 10 height 10
click at [462, 222] on span "button" at bounding box center [460, 225] width 10 height 10
click at [1009, 152] on div "AI 推薦 ： 精選優質網紅 升級方案，使用超強大 AI 推薦搜尋 申請試用 Cindy 1.4萬 1.1萬 3.2萬 互動率 5% 商業合作比例 10% 受…" at bounding box center [623, 255] width 1016 height 243
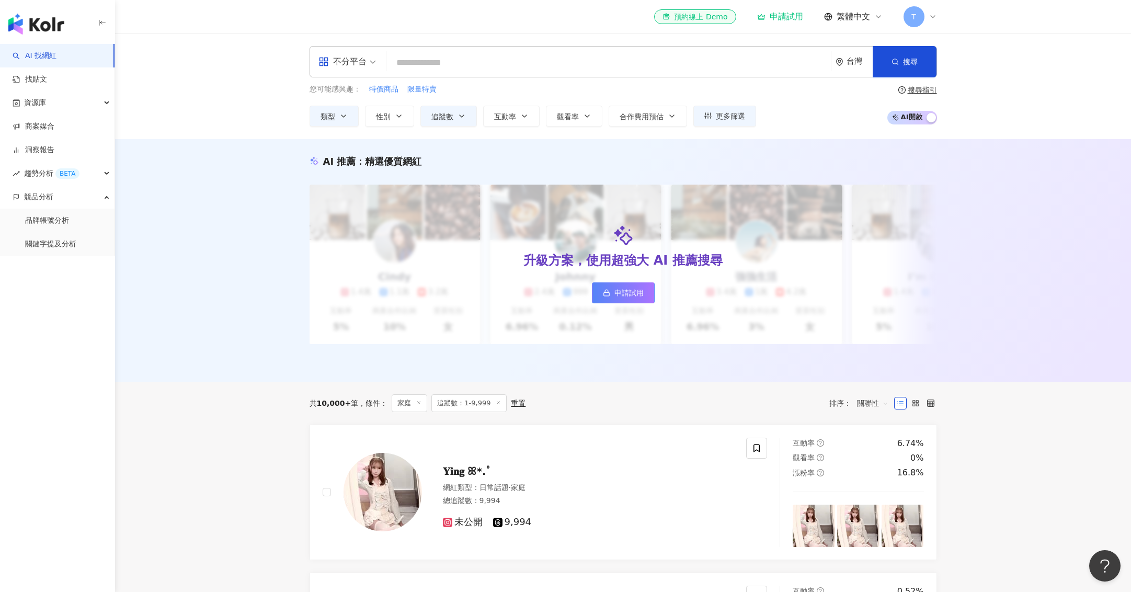
click at [375, 64] on div "不分平台" at bounding box center [347, 62] width 69 height 30
click at [368, 110] on div "Instagram" at bounding box center [350, 110] width 59 height 13
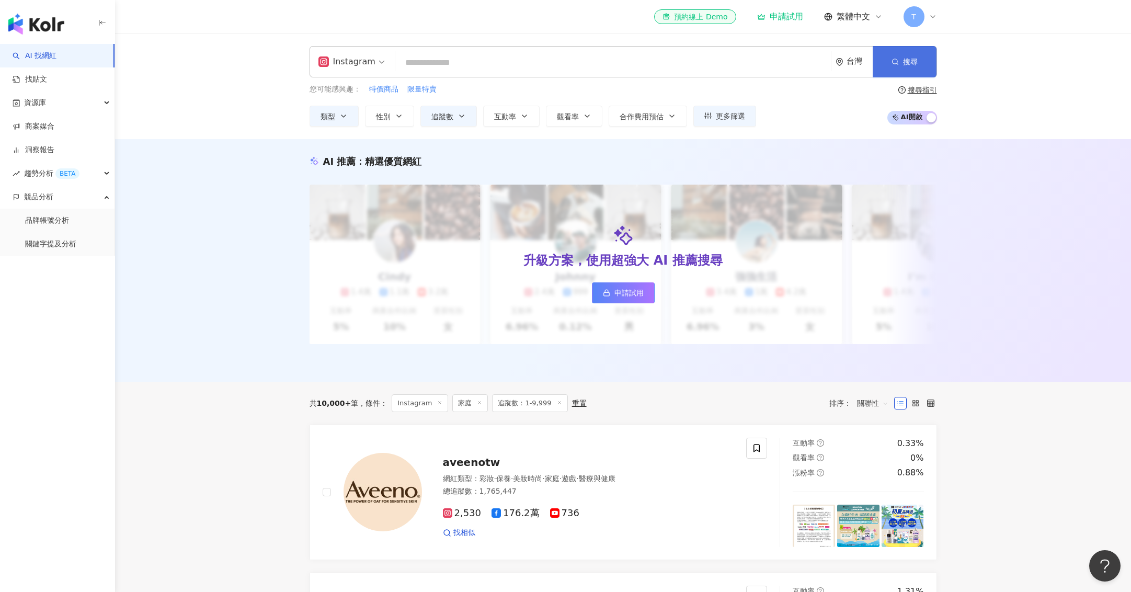
click at [916, 66] on button "搜尋" at bounding box center [905, 61] width 64 height 31
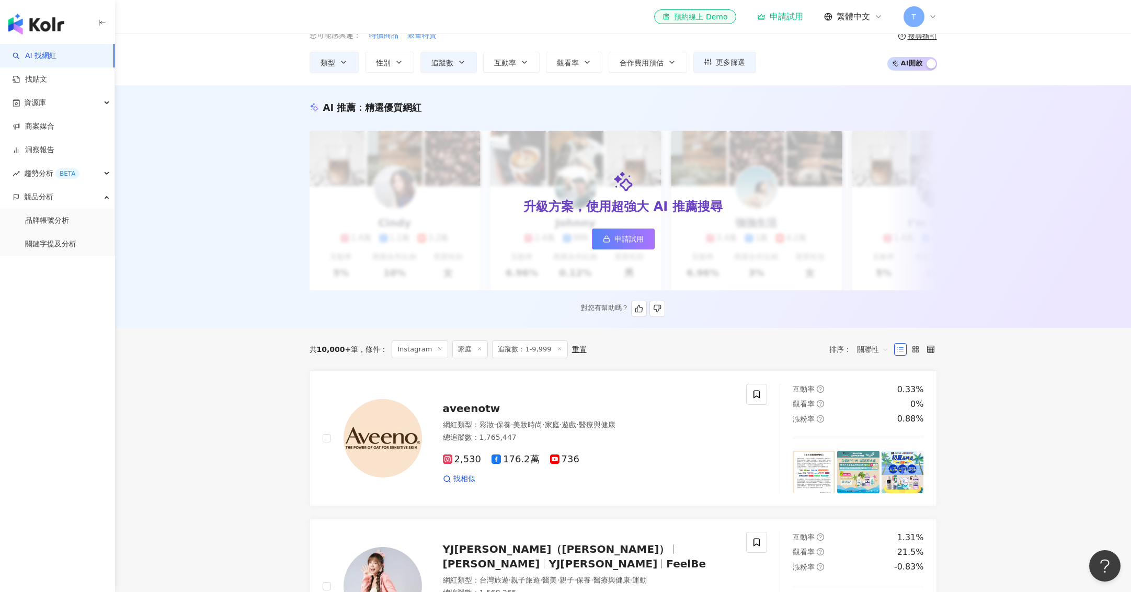
scroll to position [60, 0]
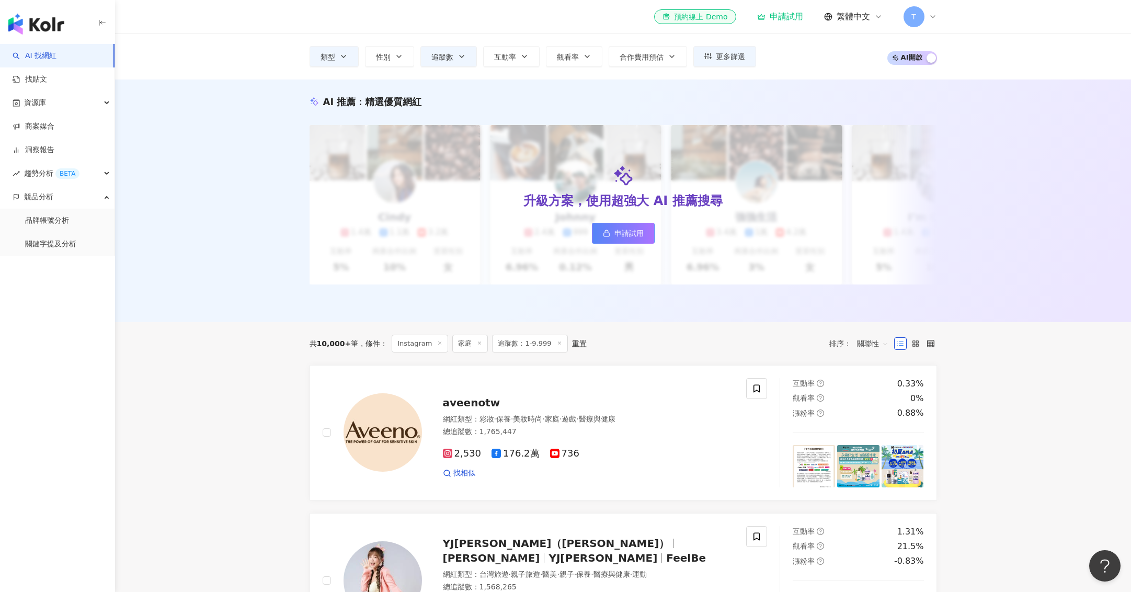
click at [919, 61] on span "AI 開啟 AI 關閉" at bounding box center [912, 58] width 50 height 14
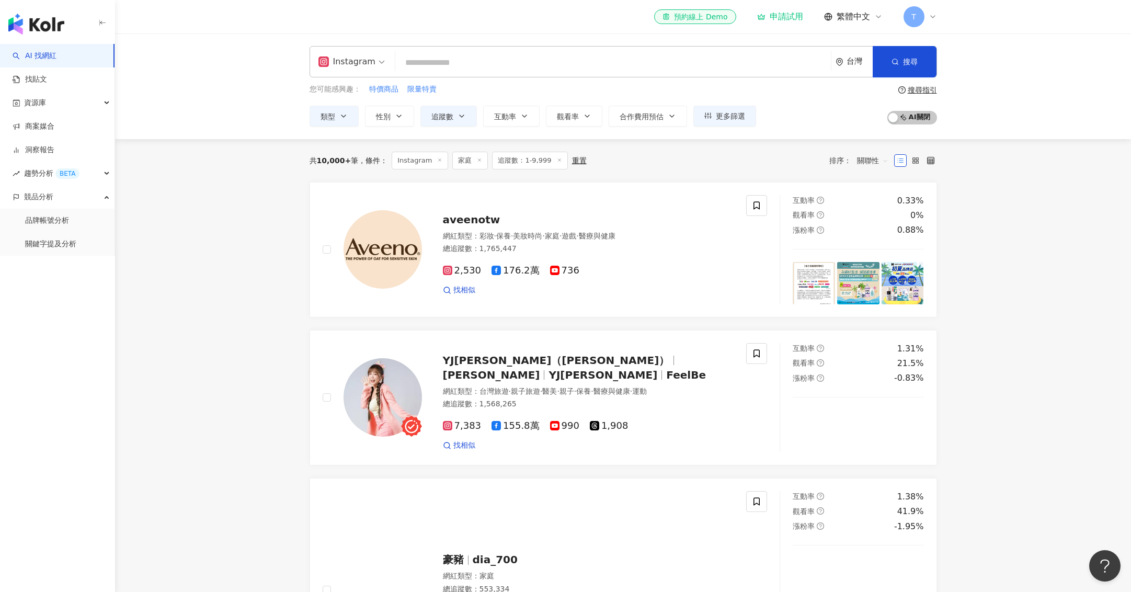
scroll to position [0, 0]
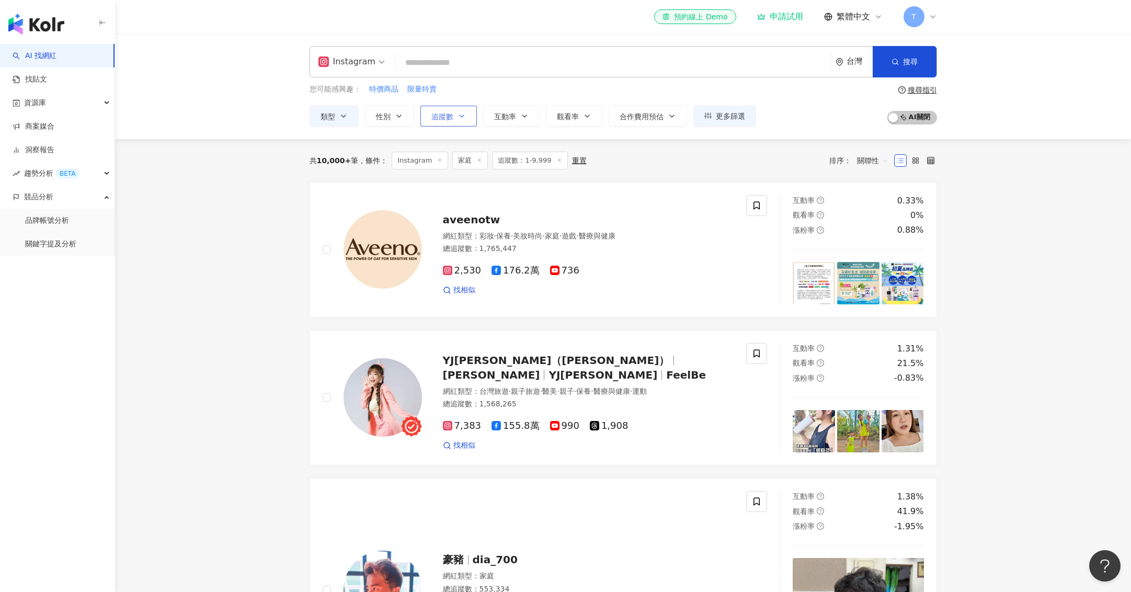
click at [463, 114] on icon "button" at bounding box center [461, 116] width 8 height 8
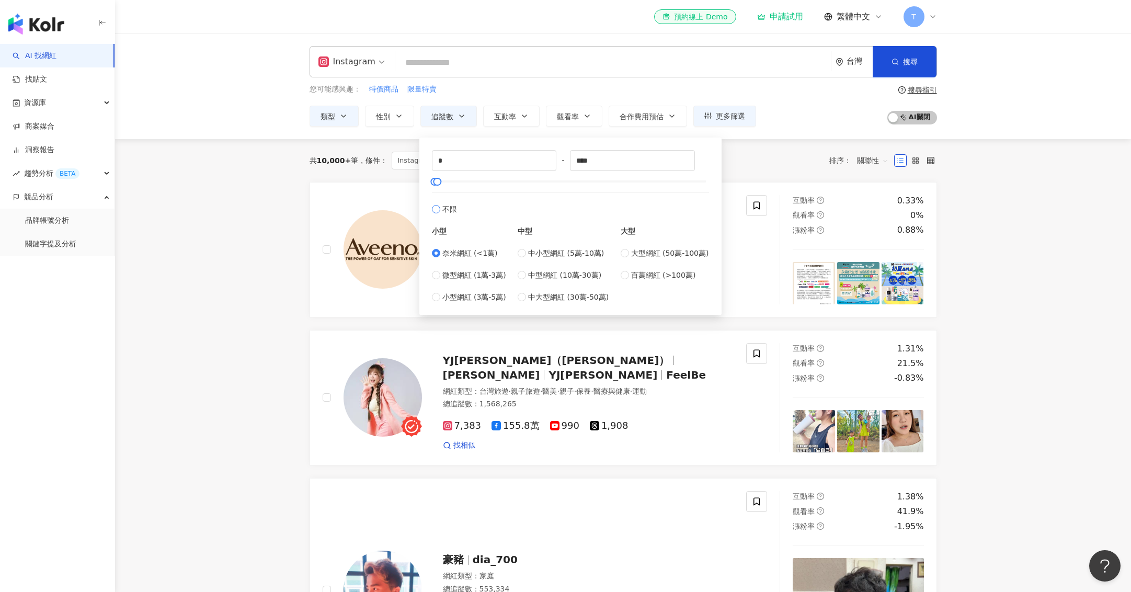
click at [445, 204] on span "不限" at bounding box center [449, 209] width 15 height 12
type input "*******"
click at [925, 53] on button "搜尋" at bounding box center [905, 61] width 64 height 31
